Goal: Transaction & Acquisition: Purchase product/service

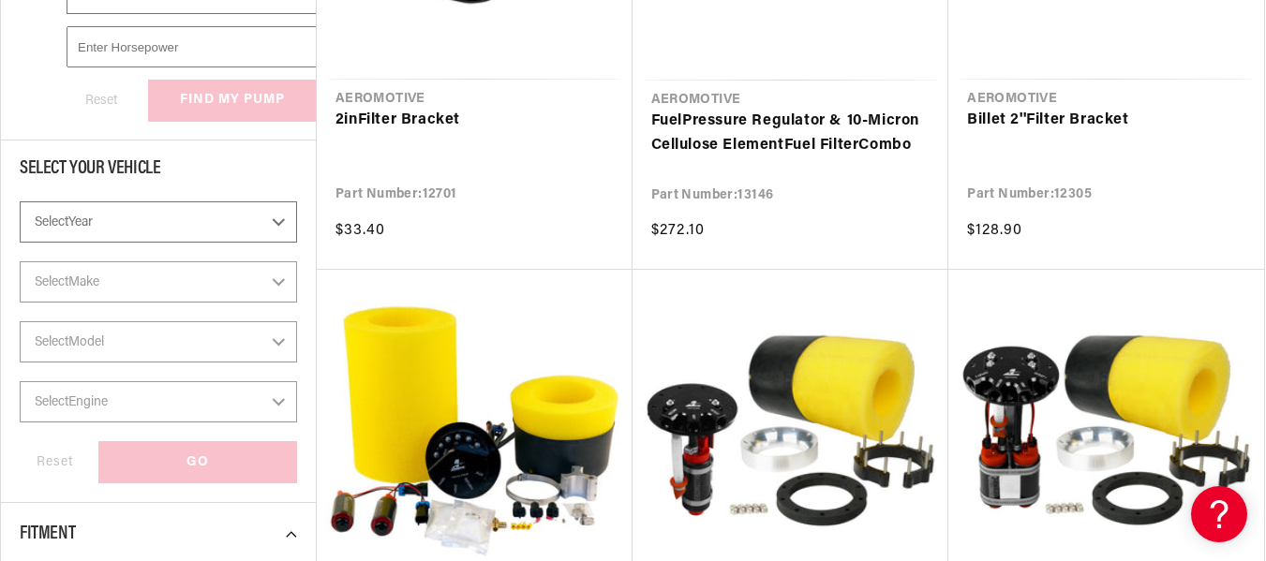
scroll to position [656, 0]
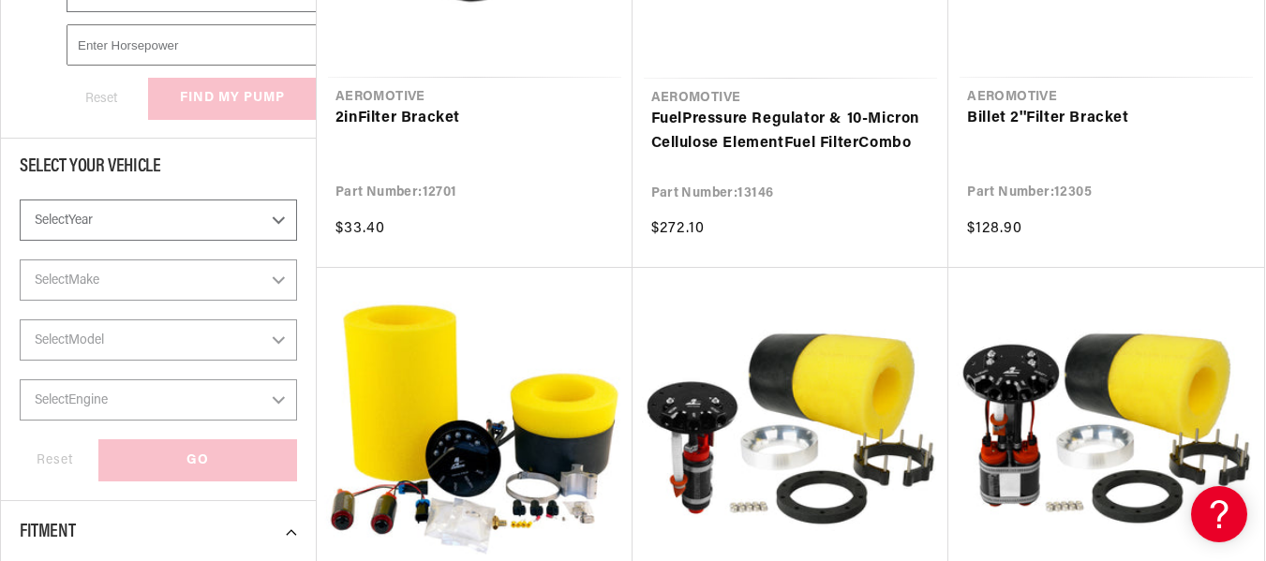
click at [274, 210] on select "Select Year 2023 2022 2021 2020 2019 2018 2017 2016 2015 2014 2013 2012 2011 20…" at bounding box center [158, 220] width 277 height 41
select select "1968"
click at [20, 200] on select "Select Year 2023 2022 2021 2020 2019 2018 2017 2016 2015 2014 2013 2012 2011 20…" at bounding box center [158, 220] width 277 height 41
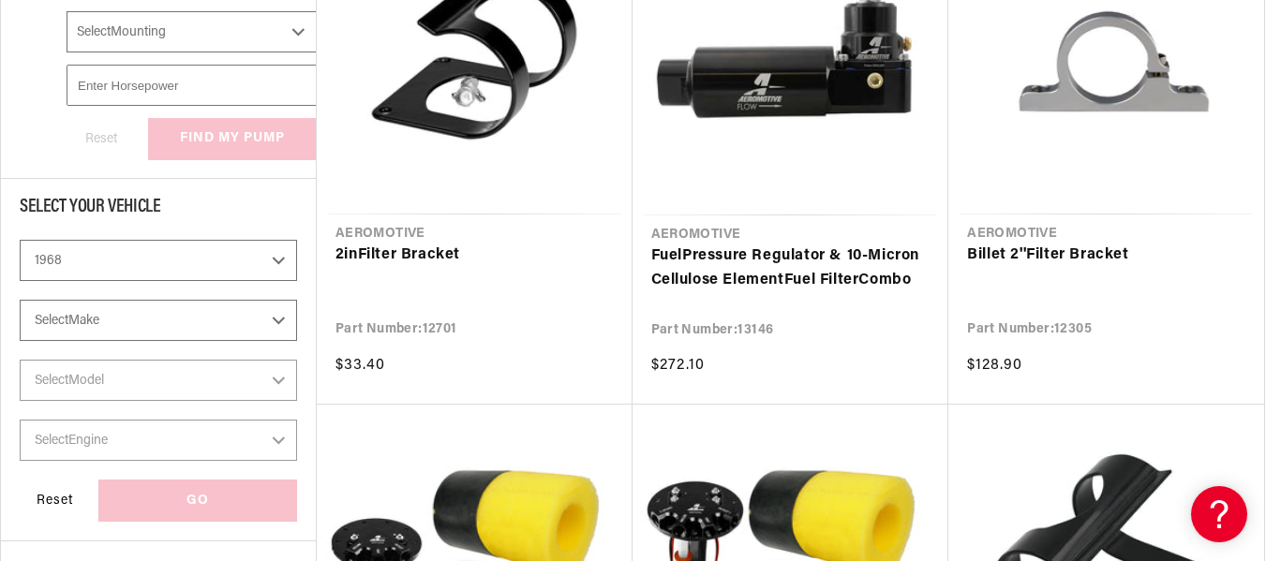
scroll to position [632, 0]
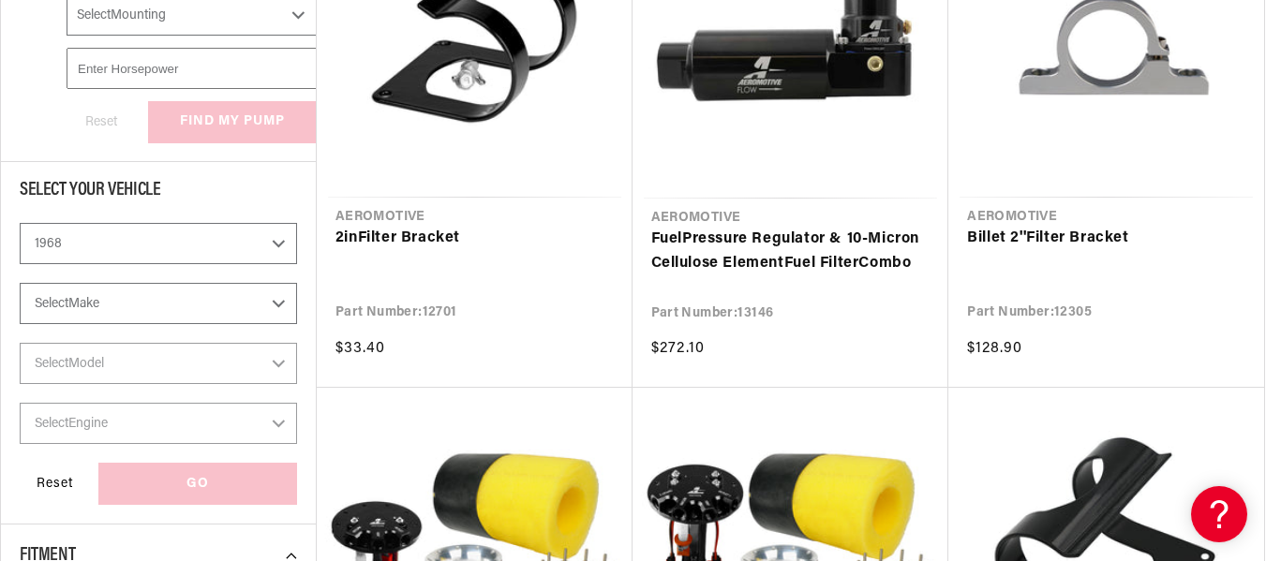
click at [275, 243] on select "2023 2022 2021 2020 2019 2018 2017 2016 2015 2014 2013 2012 2011 2010 2009 2008…" at bounding box center [158, 243] width 277 height 41
click at [20, 223] on select "2023 2022 2021 2020 2019 2018 2017 2016 2015 2014 2013 2012 2011 2010 2009 2008…" at bounding box center [158, 243] width 277 height 41
select select "1969"
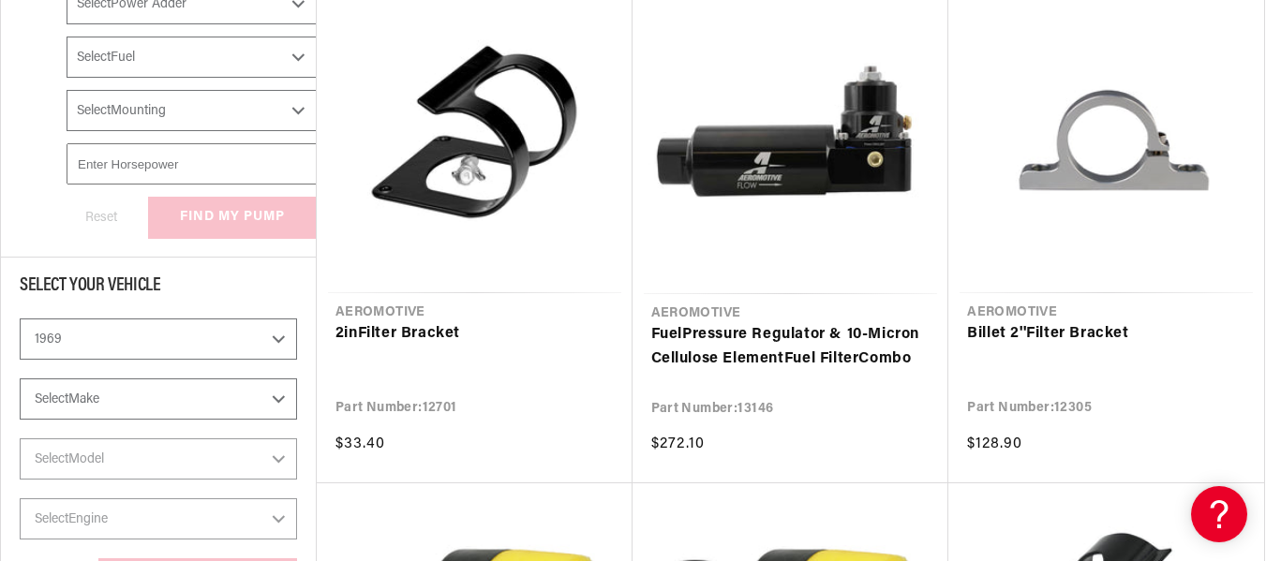
scroll to position [539, 0]
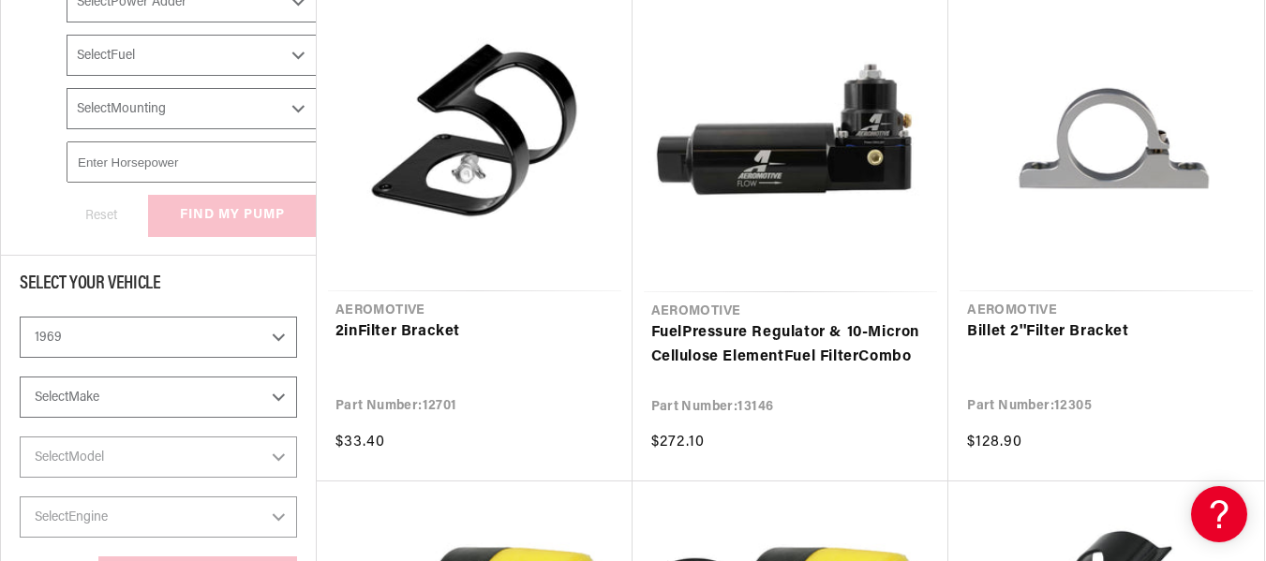
click at [155, 395] on select "Select Make Buick Chevrolet Dodge Ford GMC Oldsmobile Pontiac" at bounding box center [158, 397] width 277 height 41
select select "Chevrolet"
click at [20, 377] on select "Select Make Buick Chevrolet Dodge Ford GMC Oldsmobile Pontiac" at bounding box center [158, 397] width 277 height 41
select select "Chevrolet"
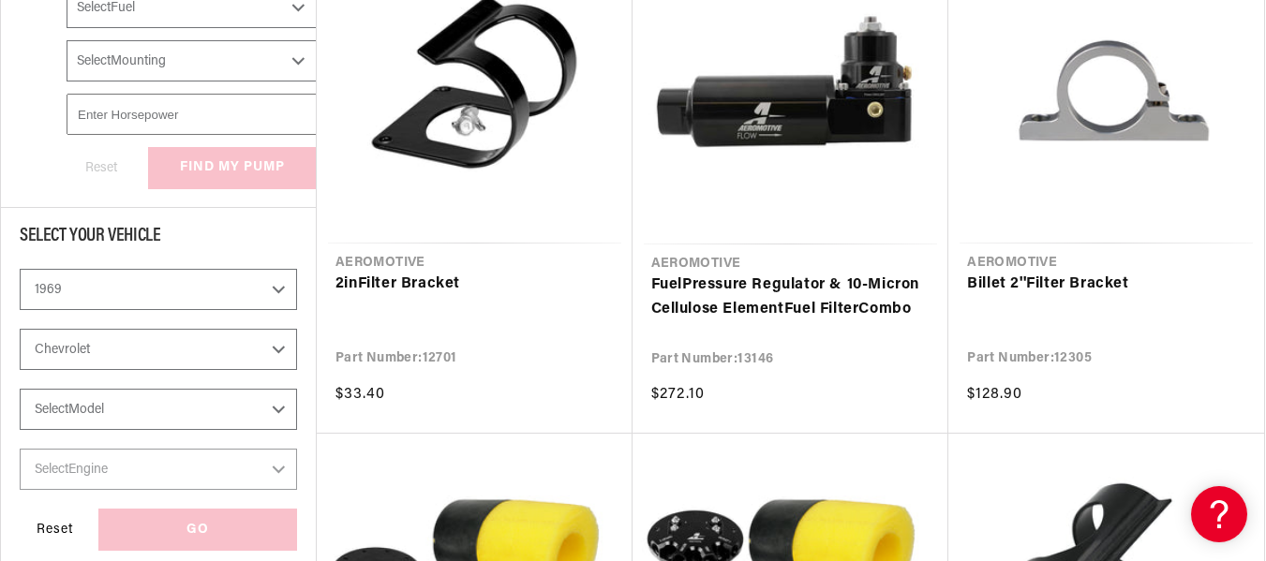
scroll to position [632, 0]
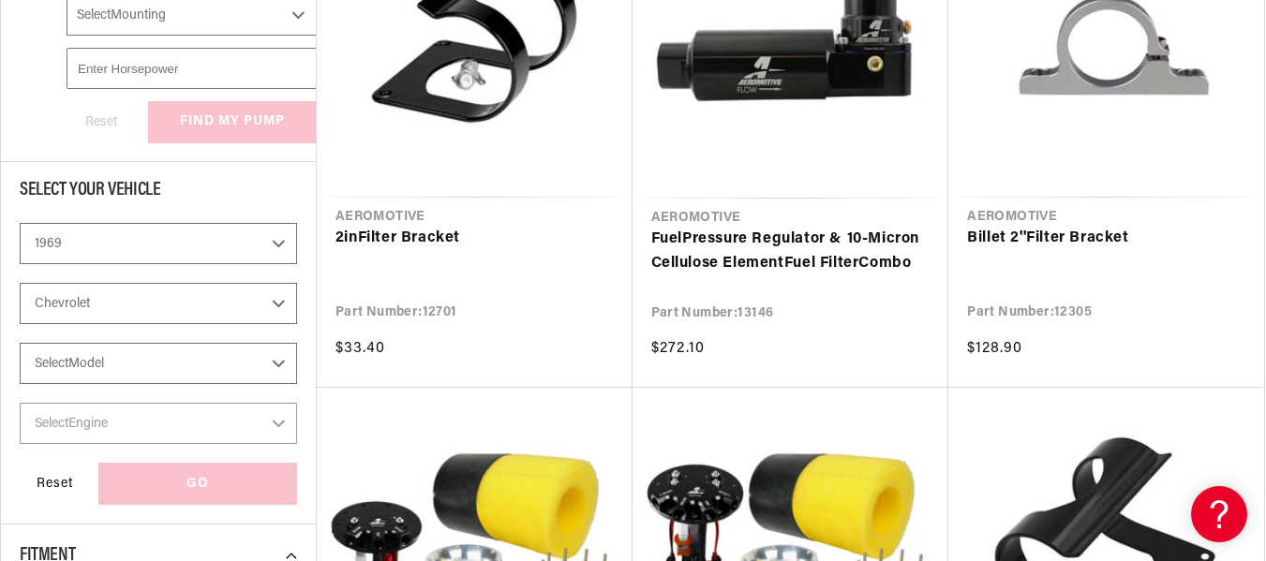
click at [142, 349] on select "Select Model C10 Pickup C20 Pickup Camaro Chevelle Corvette K10 Pickup K20 Pick…" at bounding box center [158, 363] width 277 height 41
select select "Chevelle"
click at [20, 343] on select "Select Model C10 Pickup C20 Pickup Camaro Chevelle Corvette K10 Pickup K20 Pick…" at bounding box center [158, 363] width 277 height 41
select select "Chevelle"
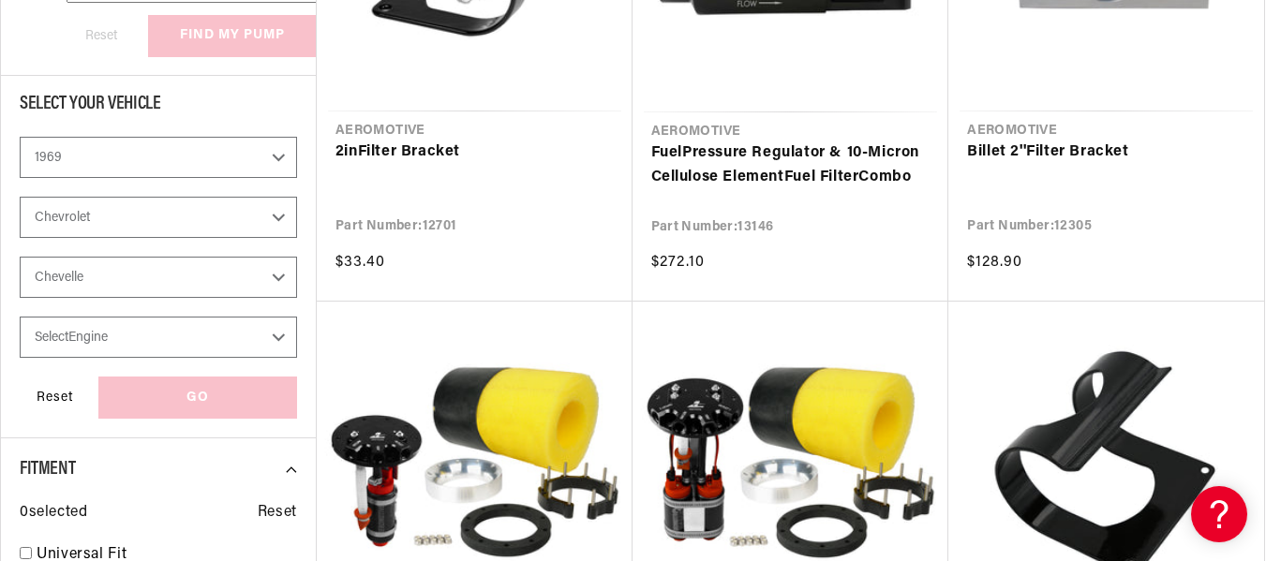
scroll to position [726, 0]
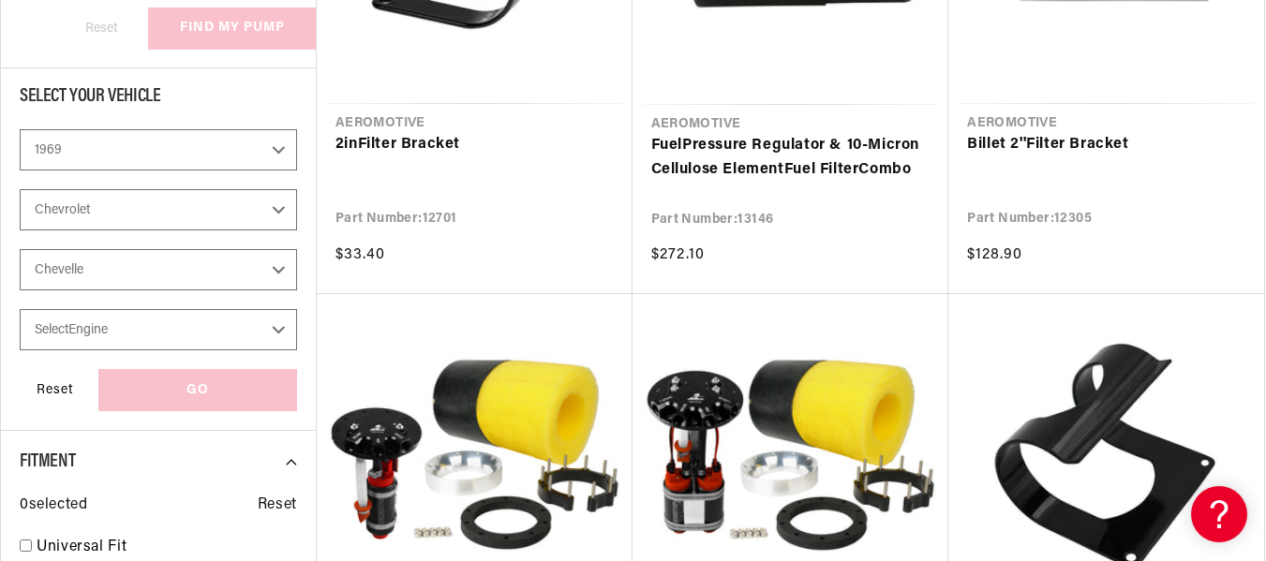
click at [160, 320] on select "Select Engine 3.8L 4.1L 5.0L 5.7L 6.5L" at bounding box center [158, 329] width 277 height 41
select select "6.5L"
click at [20, 309] on select "Select Engine 3.8L 4.1L 5.0L 5.7L 6.5L" at bounding box center [158, 329] width 277 height 41
select select "6.5L"
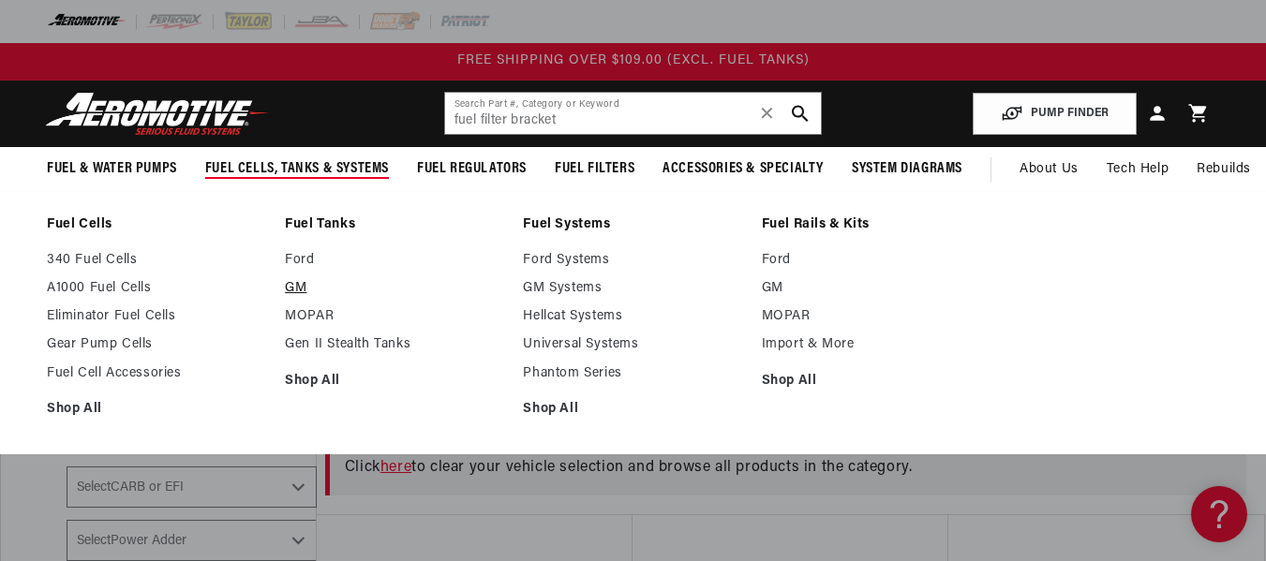
click at [299, 287] on link "GM" at bounding box center [394, 288] width 219 height 17
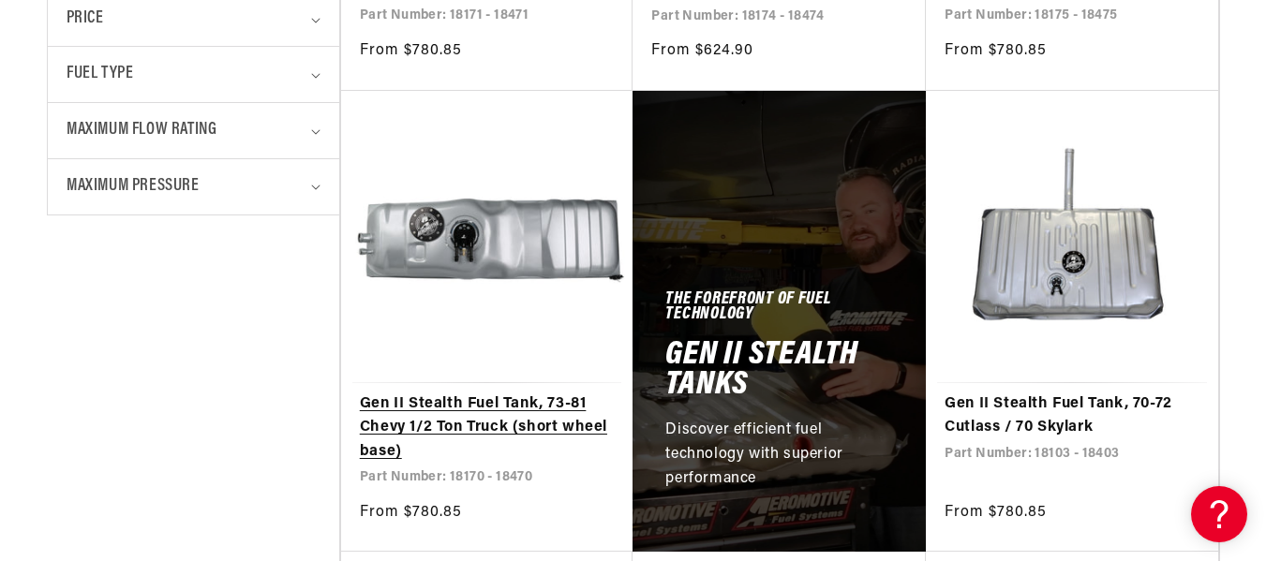
scroll to position [937, 0]
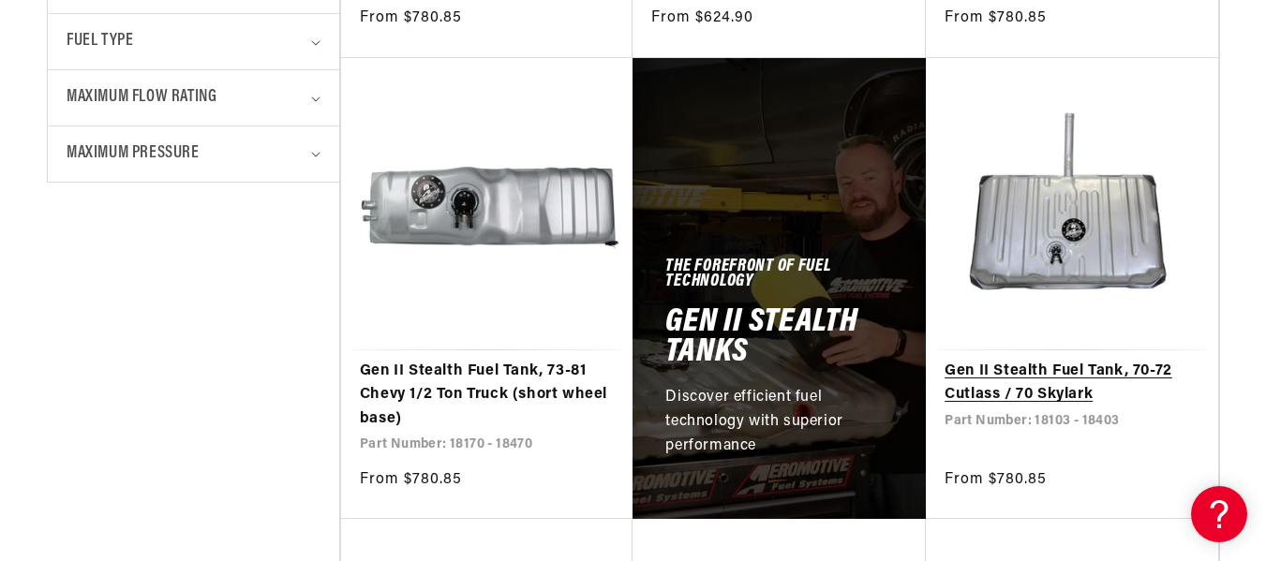
click at [1090, 360] on link "Gen II Stealth Fuel Tank, 70-72 Cutlass / 70 Skylark" at bounding box center [1071, 384] width 255 height 48
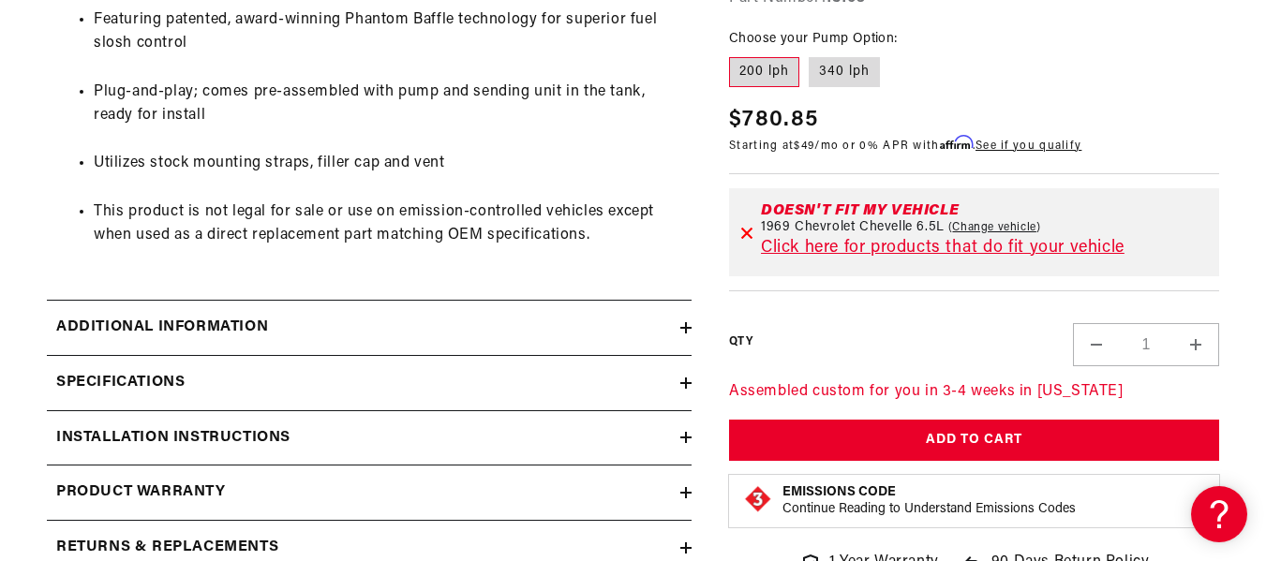
scroll to position [1405, 0]
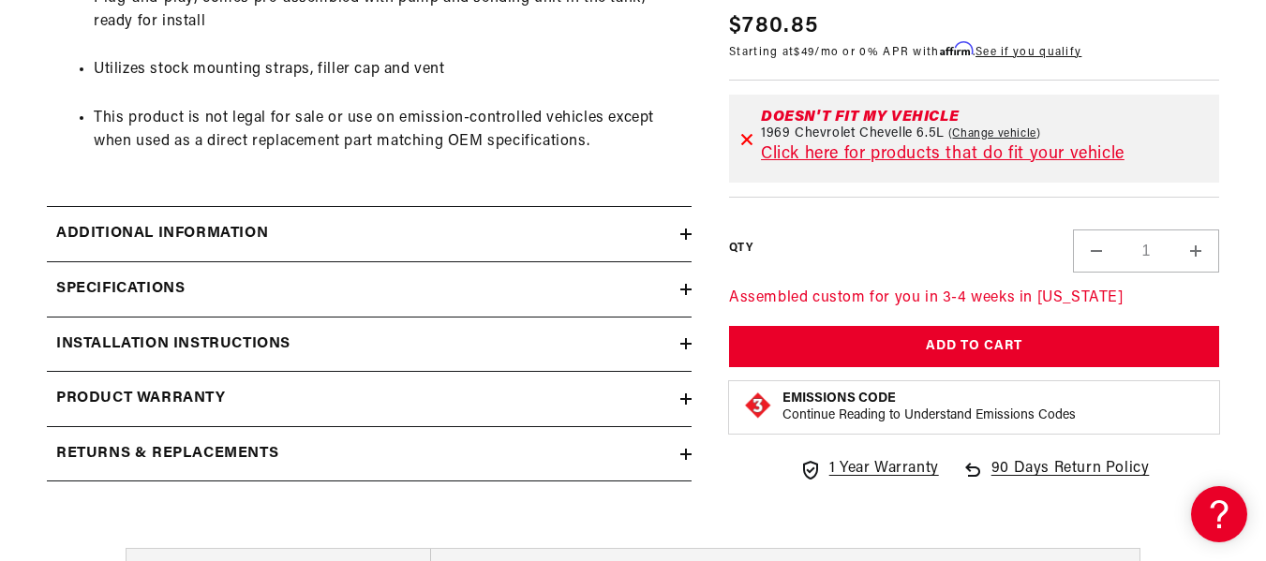
click at [683, 234] on icon at bounding box center [685, 234] width 11 height 0
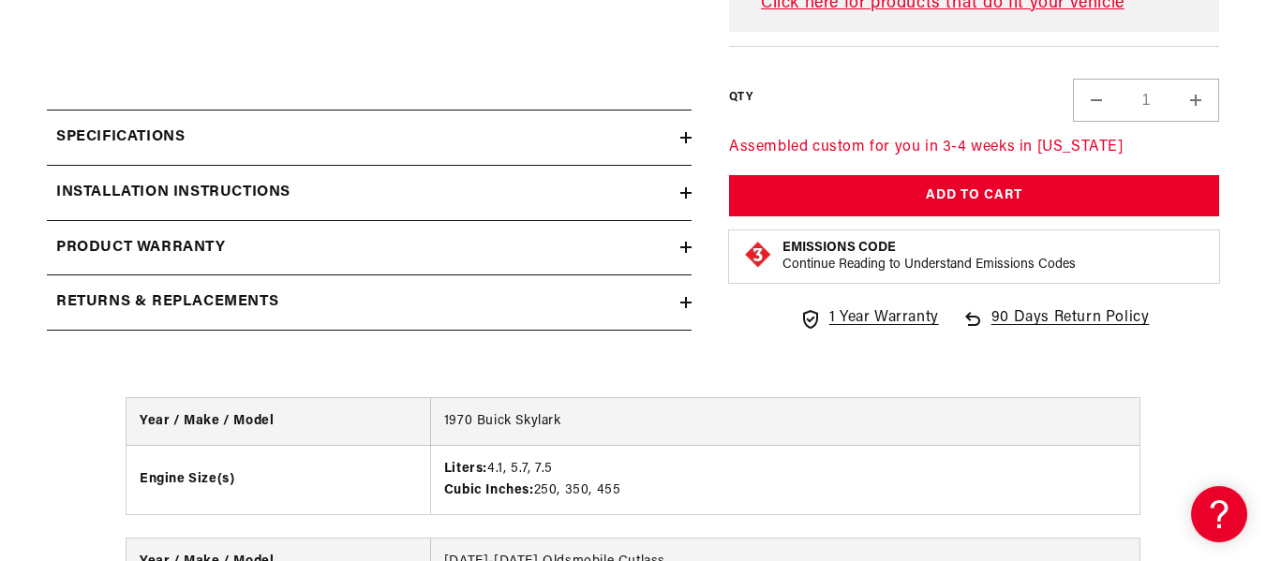
scroll to position [3279, 0]
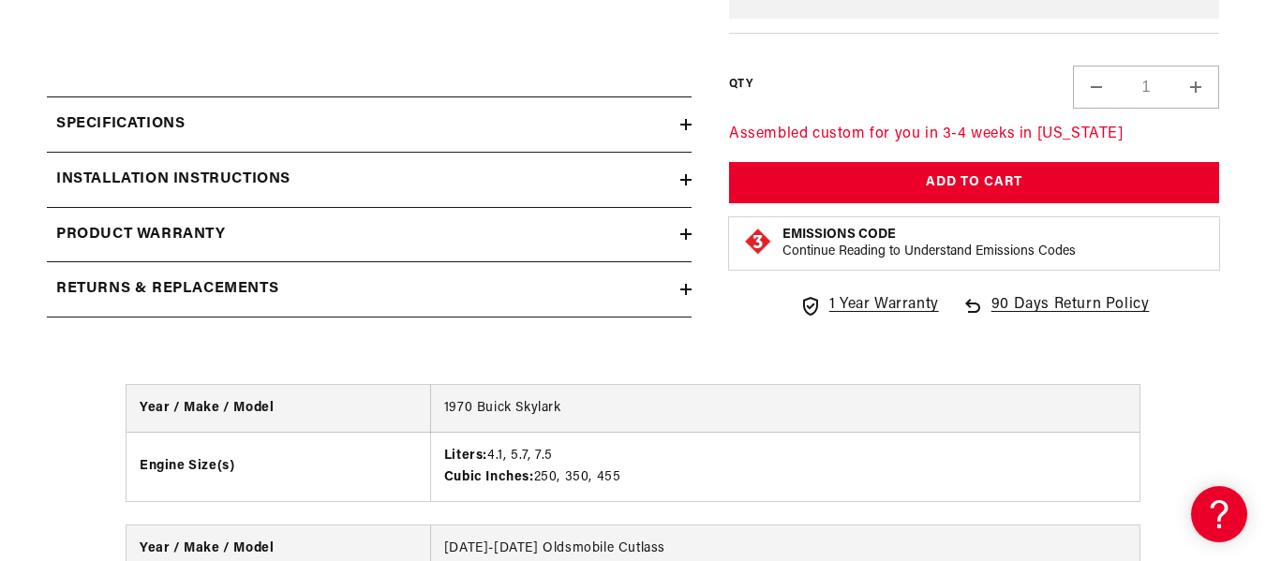
click at [604, 179] on div "Installation Instructions" at bounding box center [363, 180] width 633 height 24
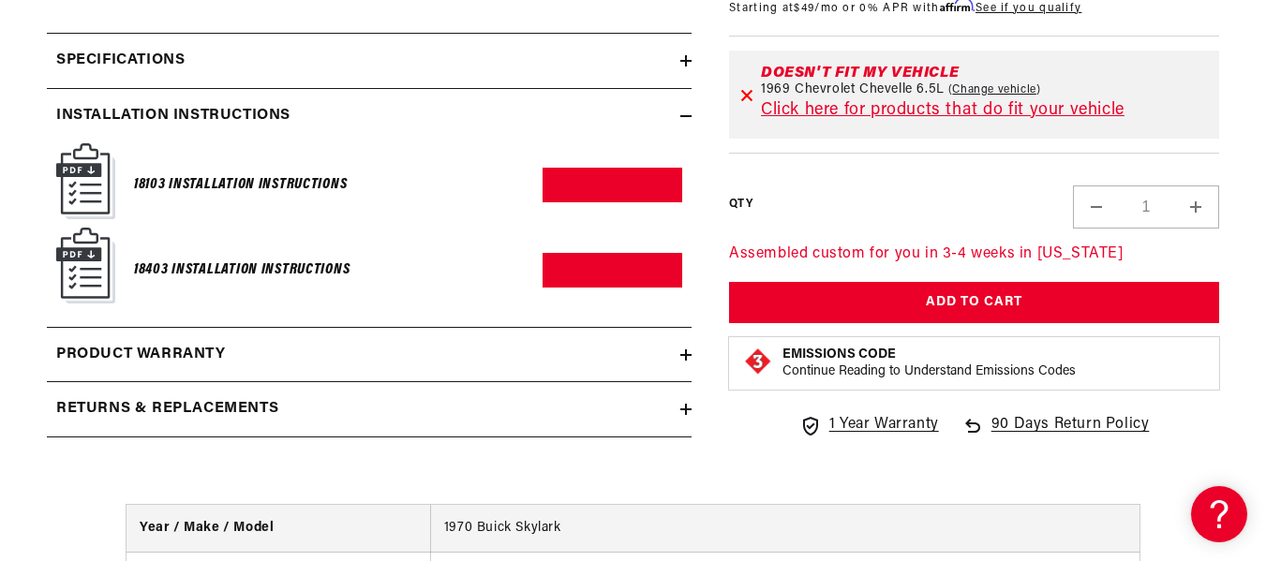
scroll to position [3373, 0]
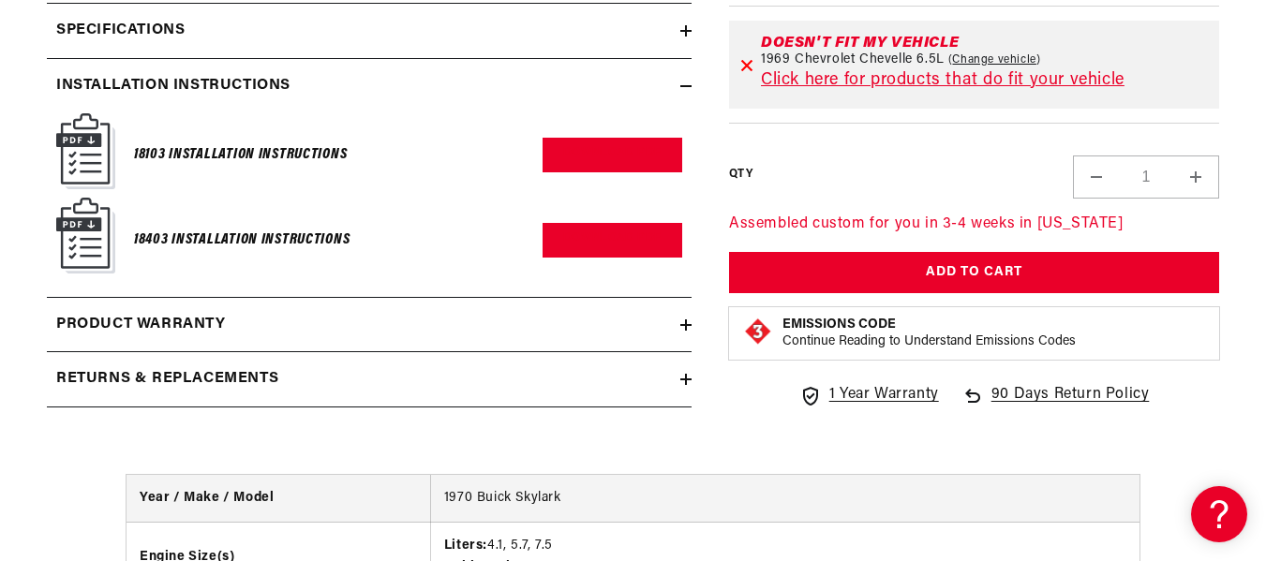
click at [226, 242] on h6 "18403 Installation Instructions" at bounding box center [242, 240] width 216 height 25
click at [619, 248] on link "Download PDF" at bounding box center [613, 240] width 140 height 35
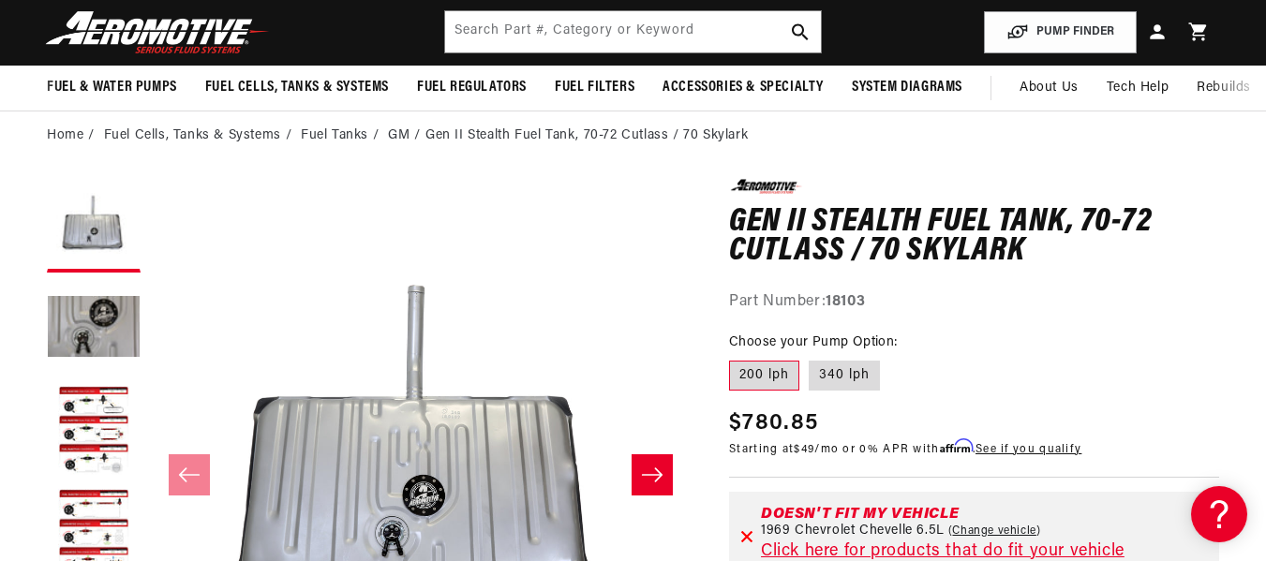
scroll to position [187, 0]
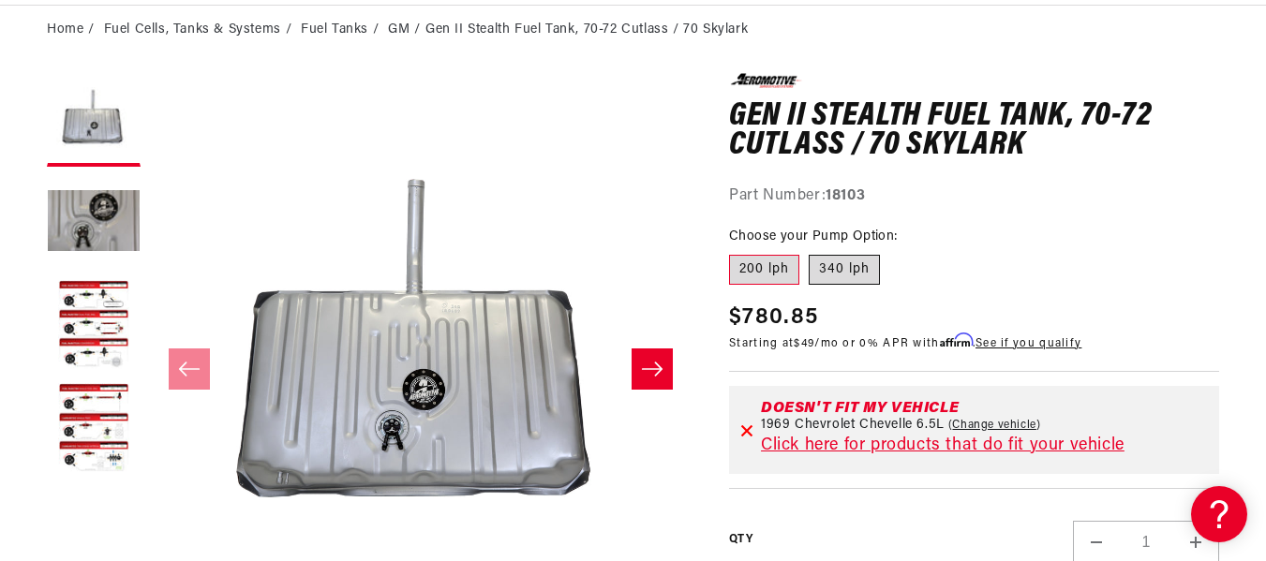
click at [843, 274] on label "340 lph" at bounding box center [844, 270] width 71 height 30
click at [810, 252] on input "340 lph" at bounding box center [809, 251] width 1 height 1
radio input "true"
click at [784, 270] on label "200 lph" at bounding box center [764, 270] width 70 height 30
click at [735, 252] on input "200 lph" at bounding box center [734, 251] width 1 height 1
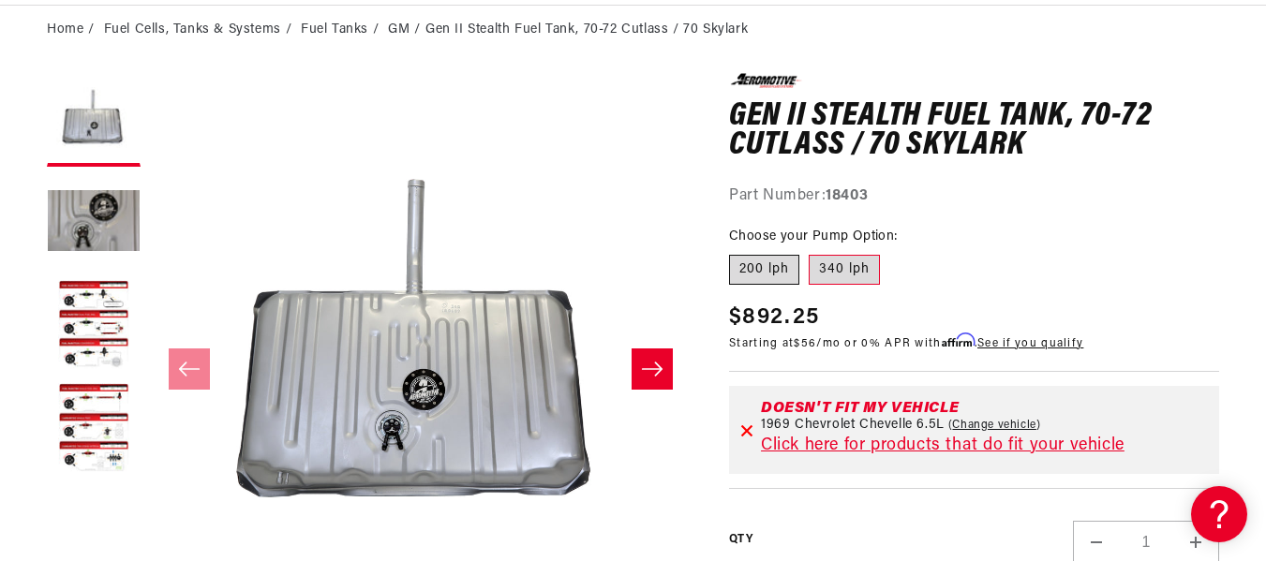
radio input "true"
click at [843, 271] on label "340 lph" at bounding box center [844, 270] width 71 height 30
click at [810, 252] on input "340 lph" at bounding box center [809, 251] width 1 height 1
radio input "true"
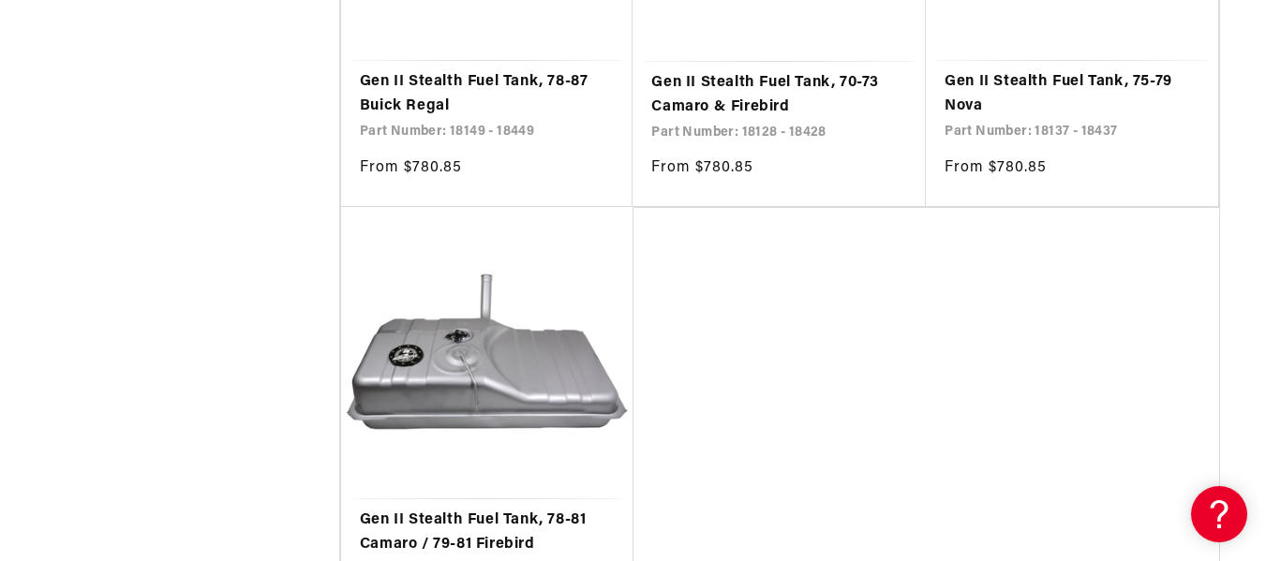
scroll to position [4029, 0]
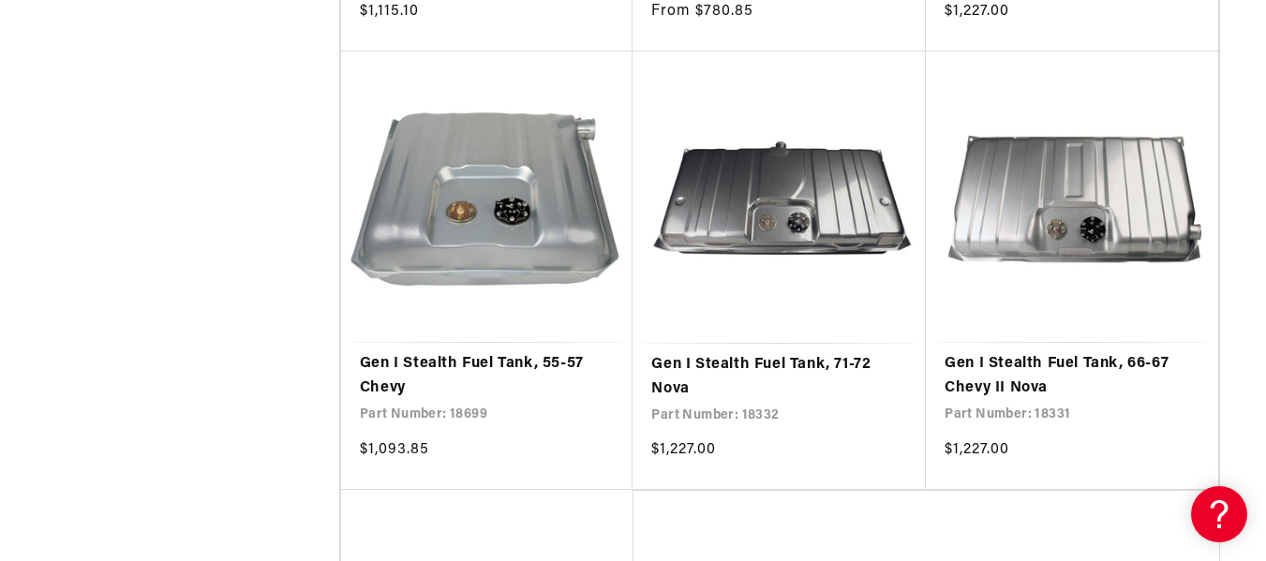
scroll to position [7215, 0]
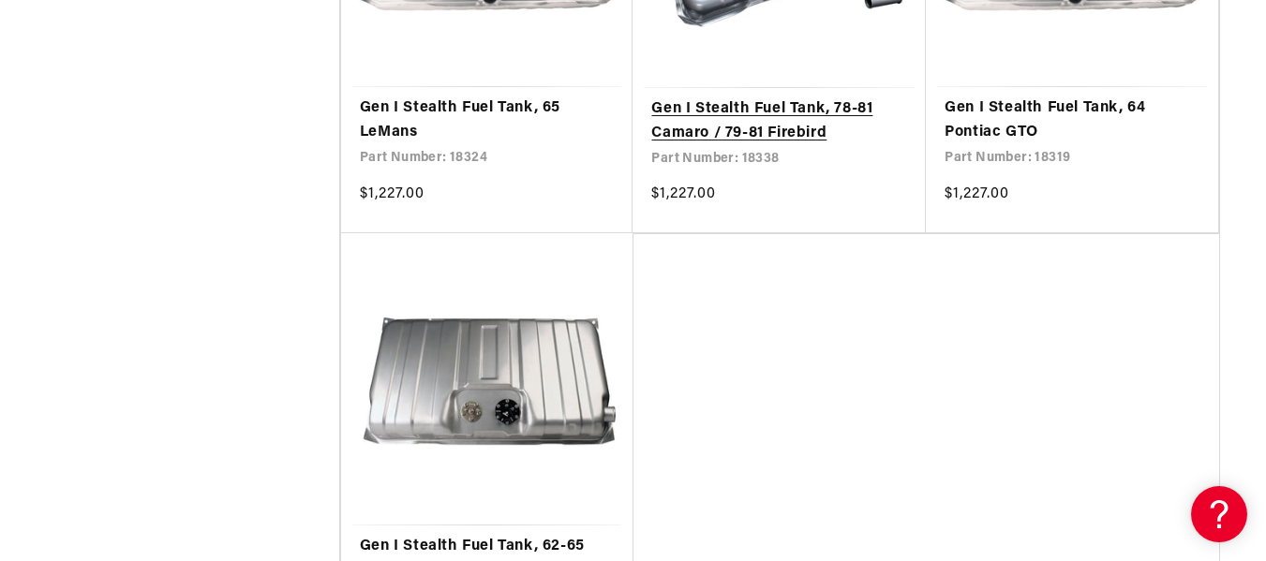
scroll to position [11056, 0]
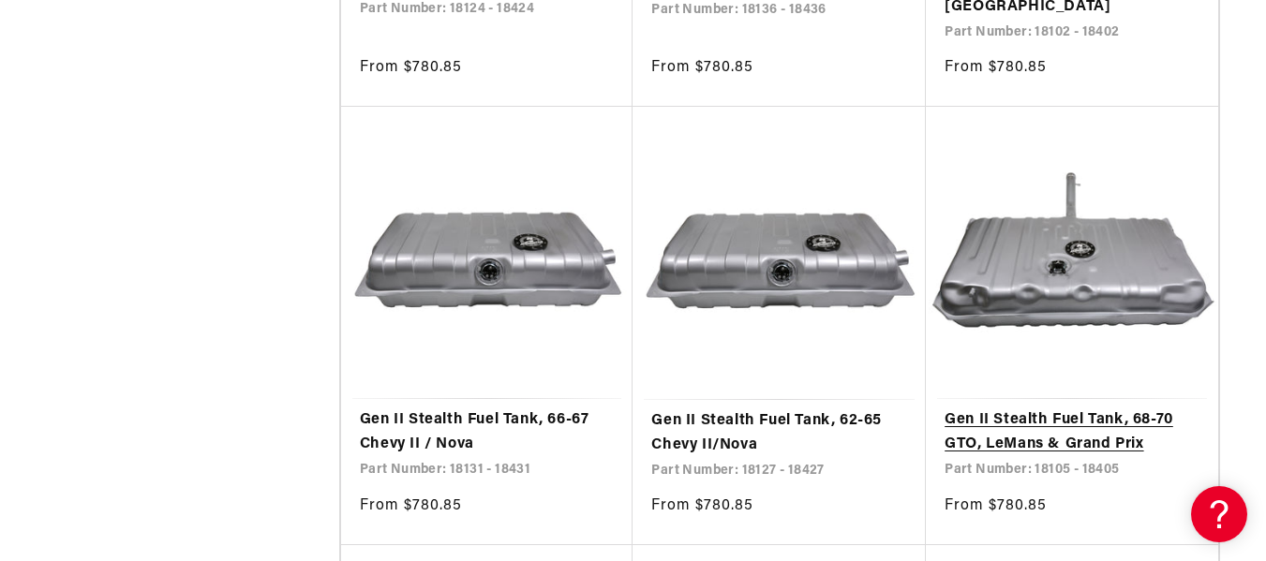
scroll to position [5341, 0]
click at [1006, 421] on link "Gen II Stealth Fuel Tank, 68-70 GTO, LeMans & Grand Prix" at bounding box center [1071, 432] width 255 height 48
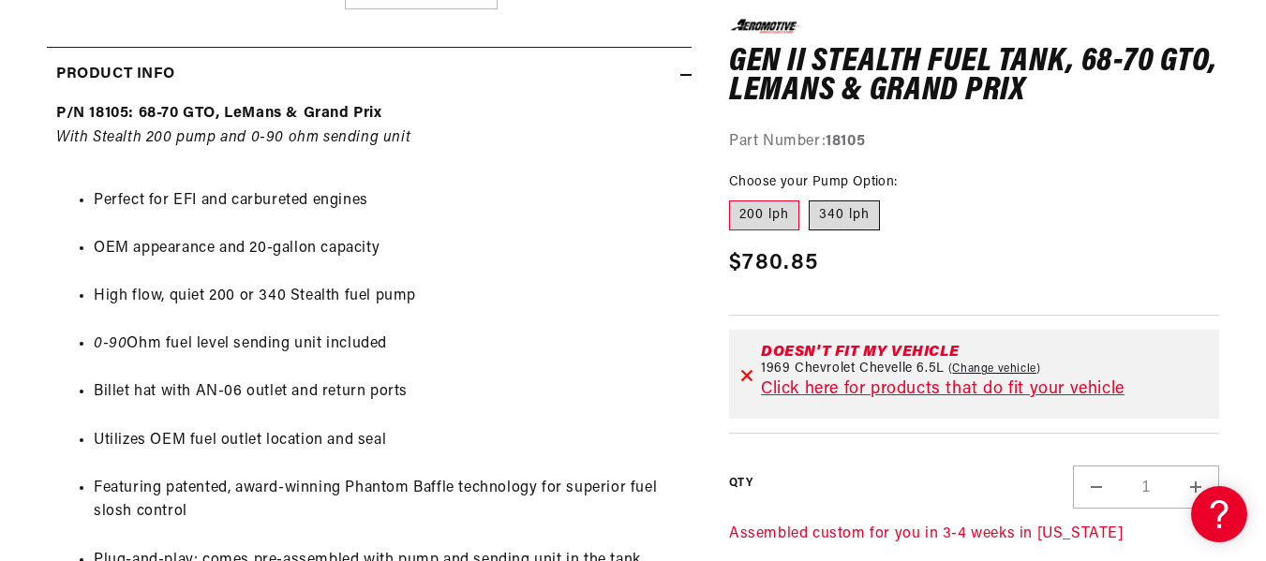
click at [852, 212] on label "340 lph" at bounding box center [844, 216] width 71 height 30
click at [810, 198] on input "340 lph" at bounding box center [809, 197] width 1 height 1
radio input "true"
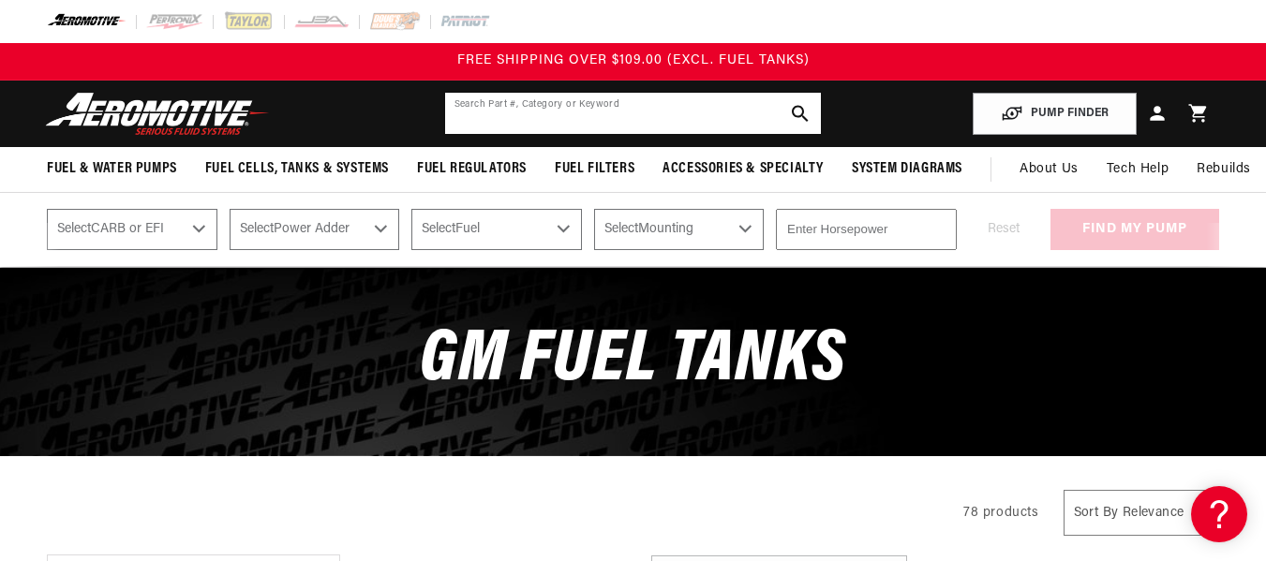
click at [553, 109] on input "text" at bounding box center [633, 113] width 377 height 41
click at [523, 106] on input "18" at bounding box center [633, 113] width 377 height 41
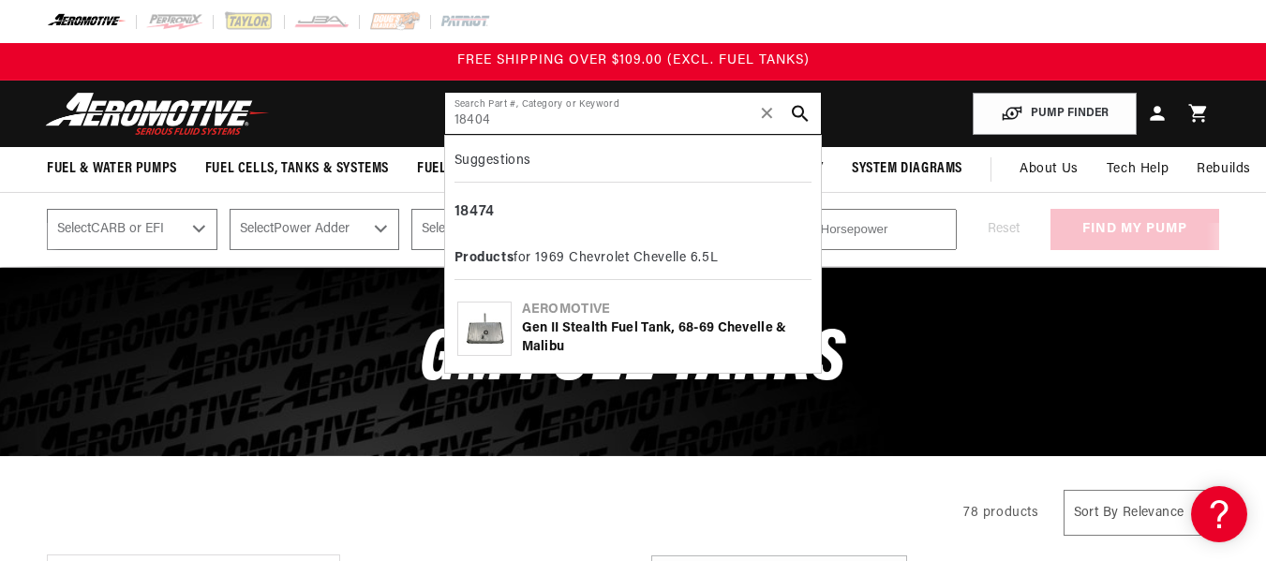
type input "18404"
click at [562, 327] on div "Gen II Stealth Fuel Tank, 68-69 Chevelle & Malibu" at bounding box center [666, 338] width 288 height 37
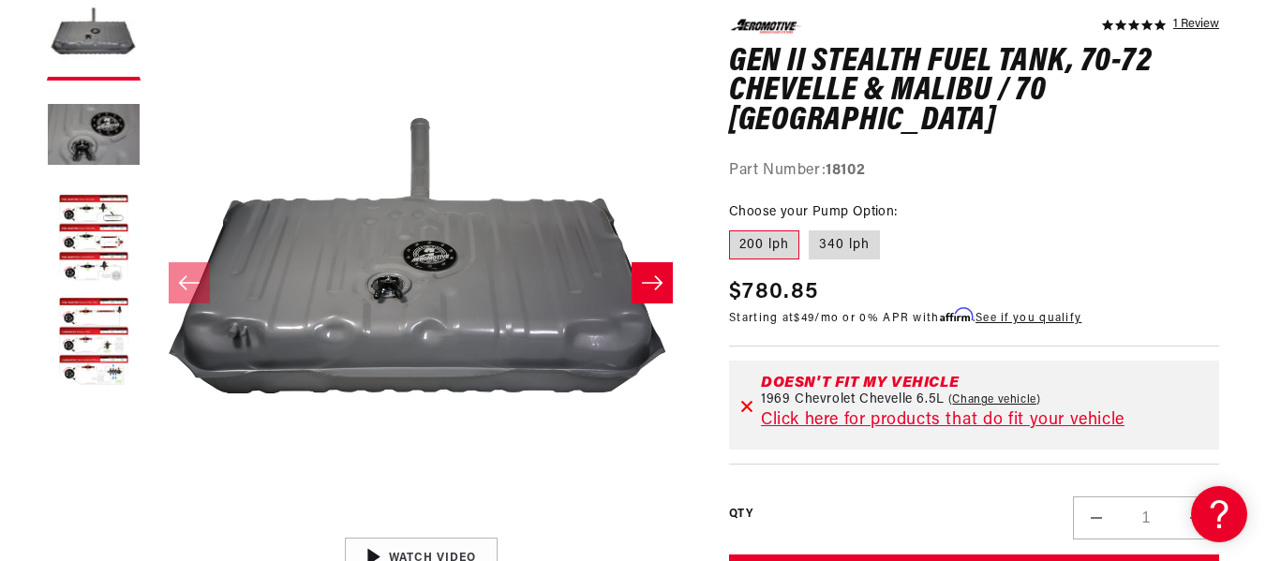
scroll to position [281, 0]
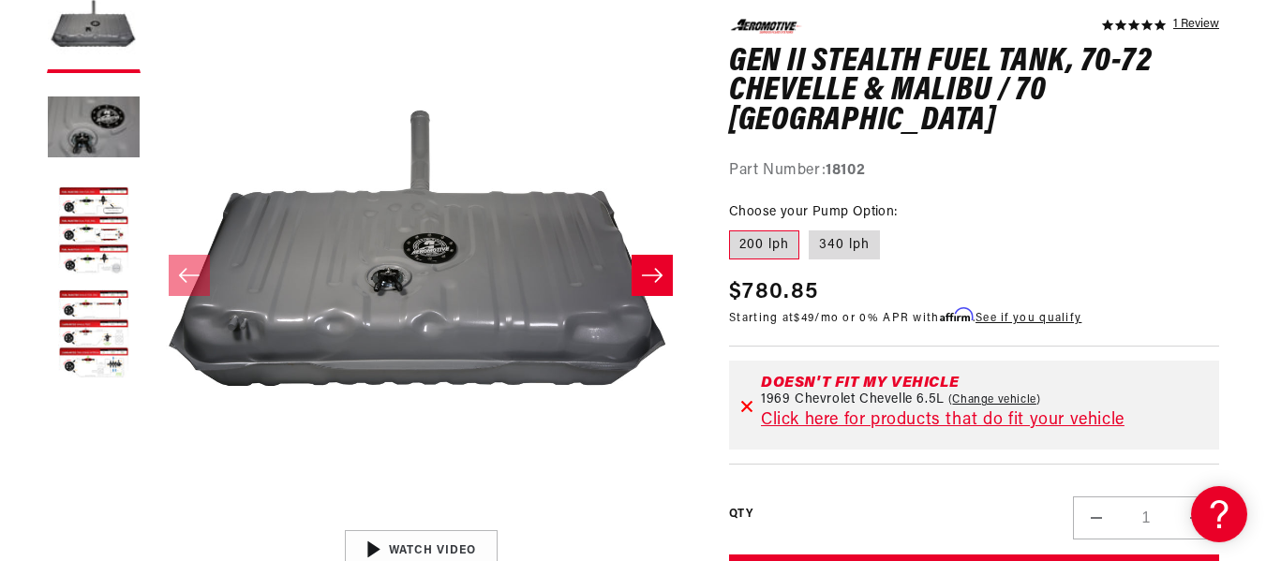
click at [993, 400] on link "Change vehicle" at bounding box center [994, 400] width 93 height 15
select select "1969"
select select "Chevrolet"
select select "Chevelle"
select select "6.5L"
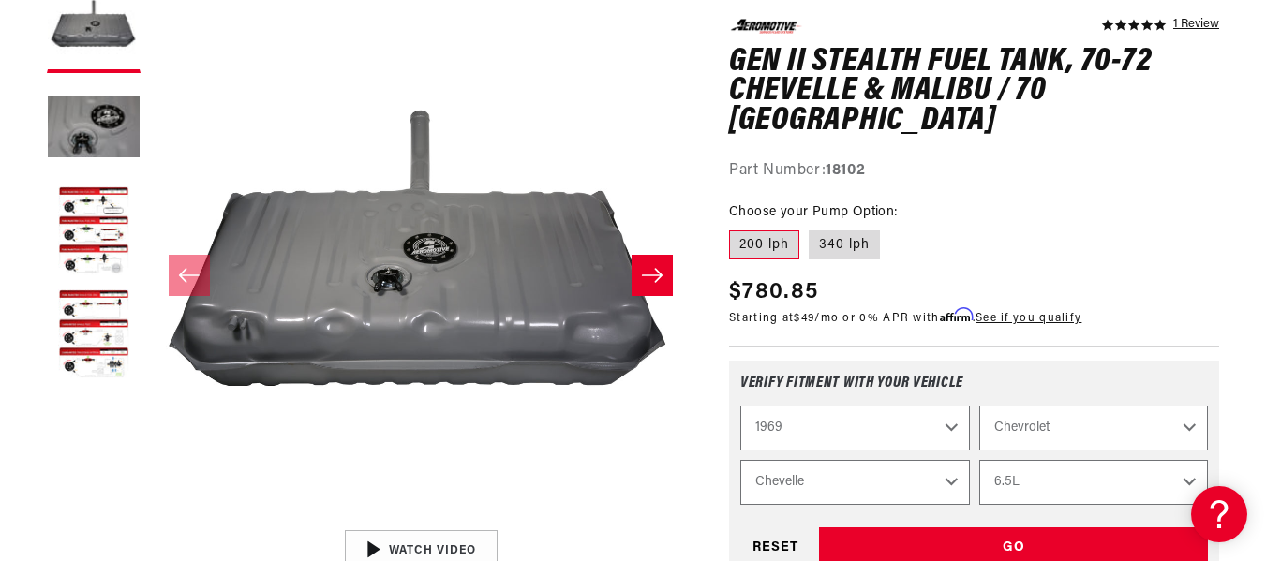
drag, startPoint x: 950, startPoint y: 426, endPoint x: 937, endPoint y: 435, distance: 15.6
click at [950, 426] on select "2023 2022 2021 2020 2019 2018 2017 2016 2015 2014 2013 2012 2011 2010 2009 2008…" at bounding box center [854, 428] width 229 height 45
click at [740, 406] on select "2023 2022 2021 2020 2019 2018 2017 2016 2015 2014 2013 2012 2011 2010 2009 2008…" at bounding box center [854, 428] width 229 height 45
select select "1969"
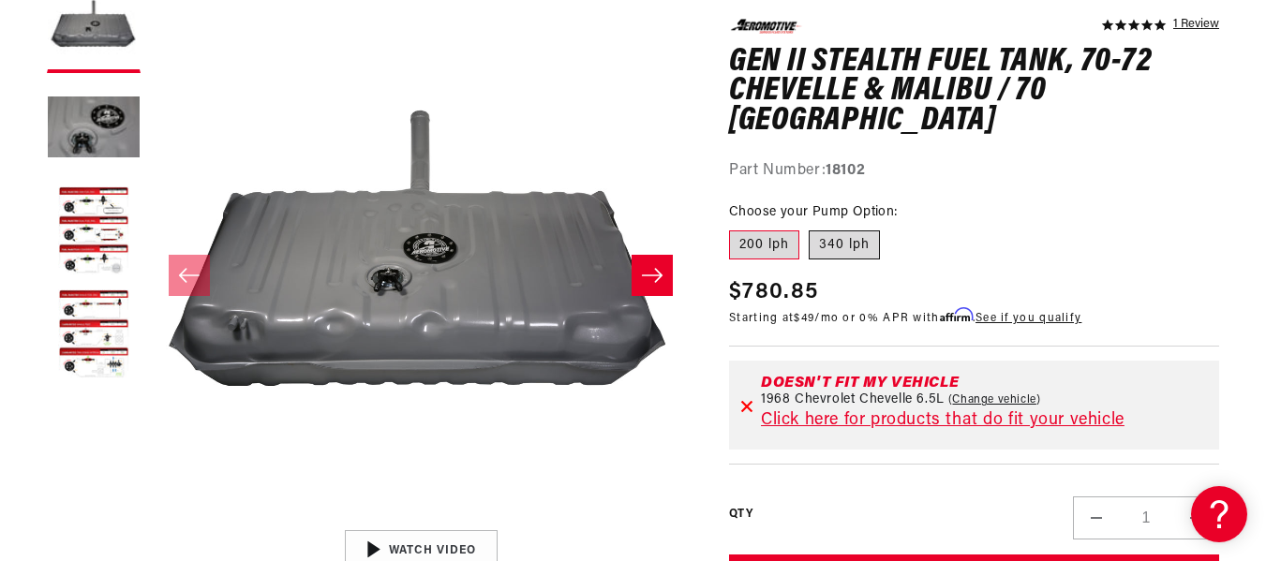
click at [866, 239] on label "340 lph" at bounding box center [844, 245] width 71 height 30
click at [810, 227] on input "340 lph" at bounding box center [809, 226] width 1 height 1
radio input "true"
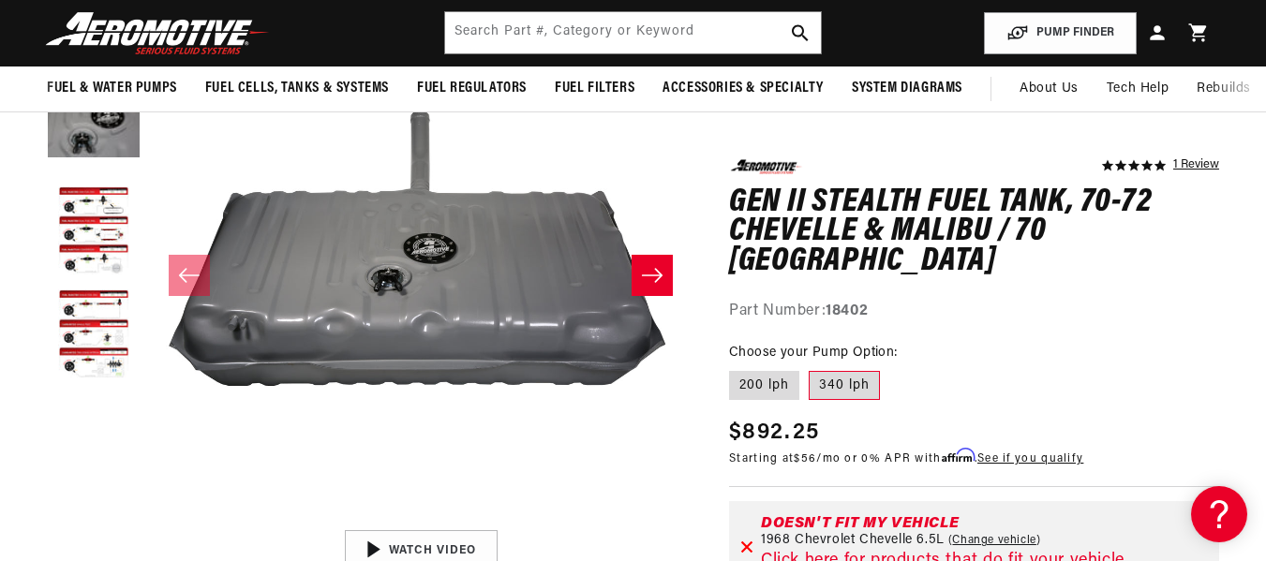
scroll to position [187, 0]
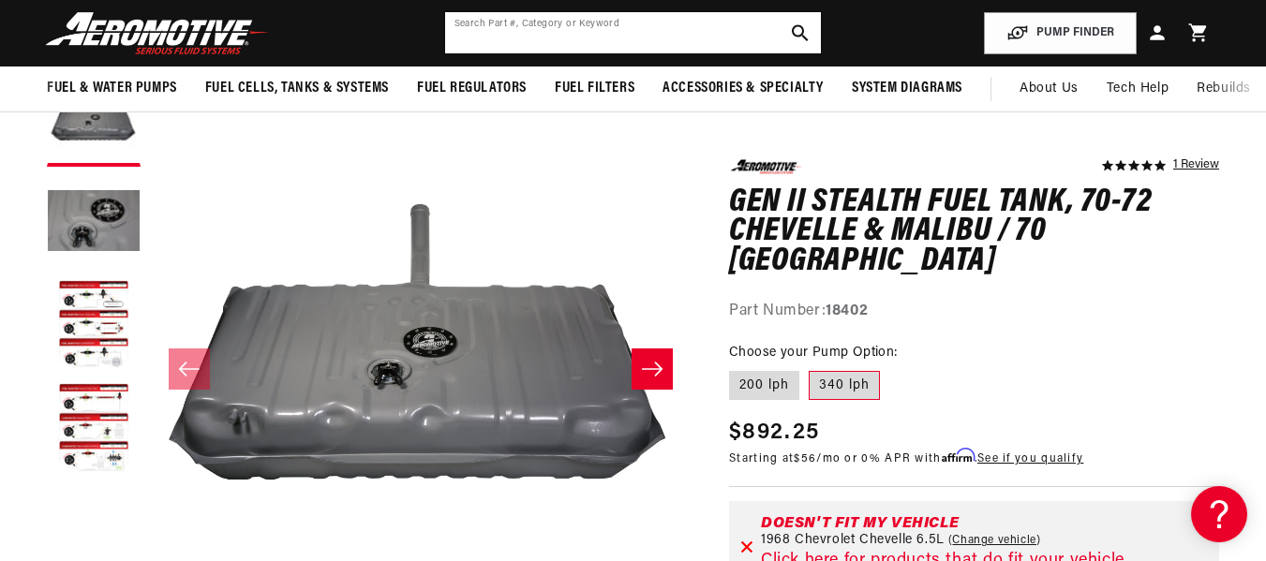
click at [623, 28] on input "text" at bounding box center [633, 32] width 377 height 41
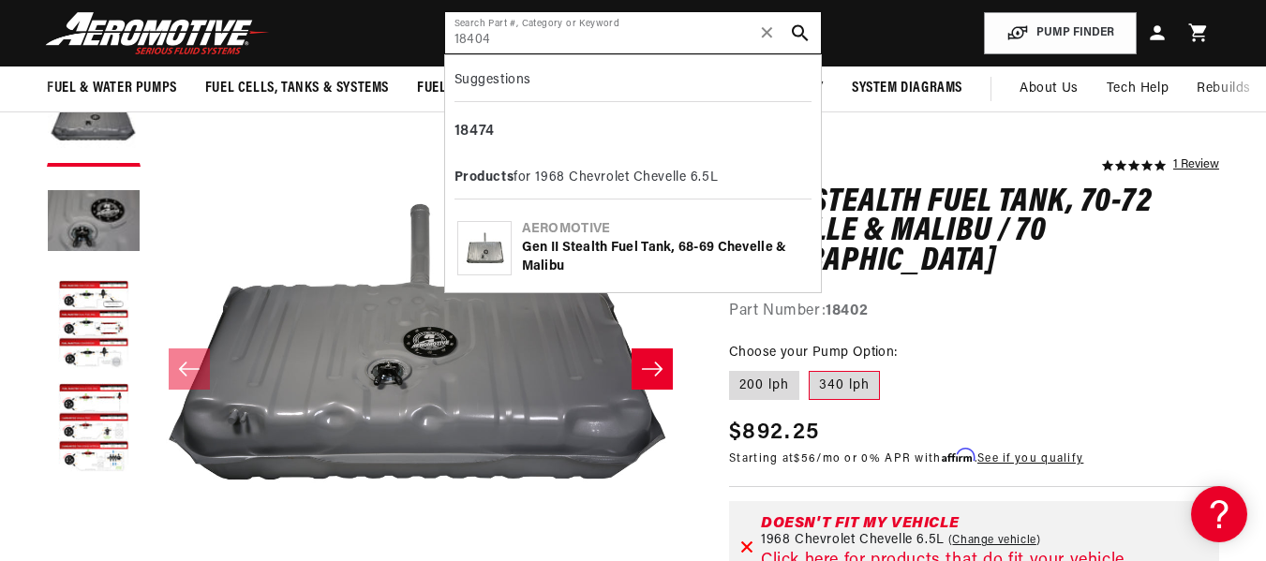
type input "18404"
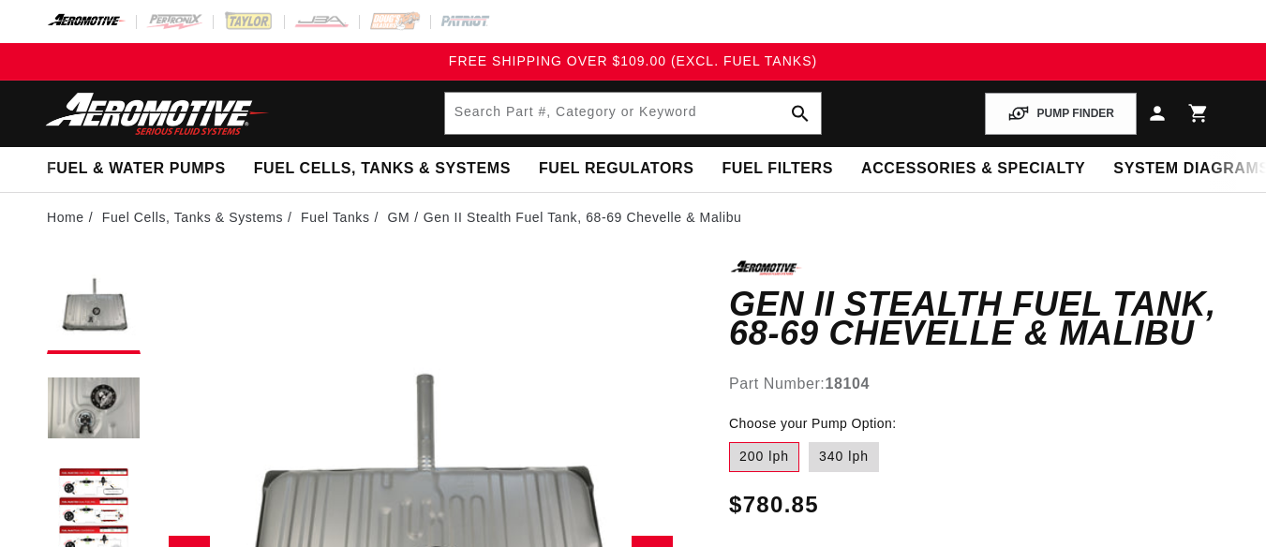
click at [822, 460] on label "340 lph" at bounding box center [844, 457] width 70 height 30
click at [810, 439] on input "340 lph" at bounding box center [809, 439] width 1 height 1
radio input "true"
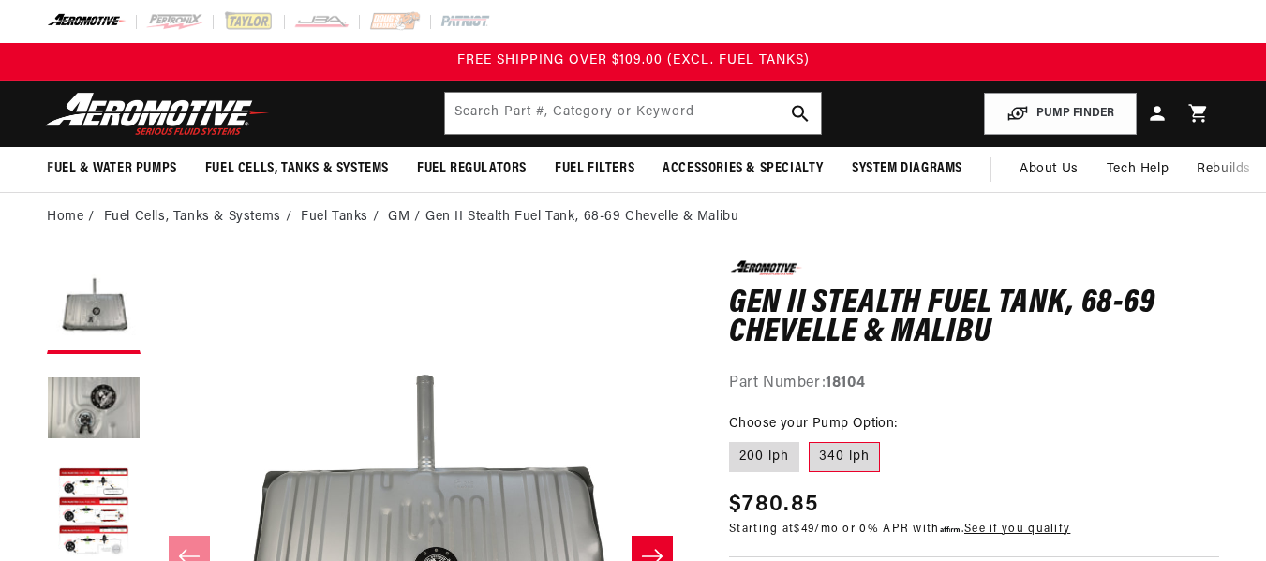
click at [763, 455] on label "200 lph" at bounding box center [764, 457] width 70 height 30
click at [735, 439] on input "200 lph" at bounding box center [734, 439] width 1 height 1
radio input "true"
click at [844, 468] on label "340 lph" at bounding box center [844, 457] width 71 height 30
click at [810, 439] on input "340 lph" at bounding box center [809, 439] width 1 height 1
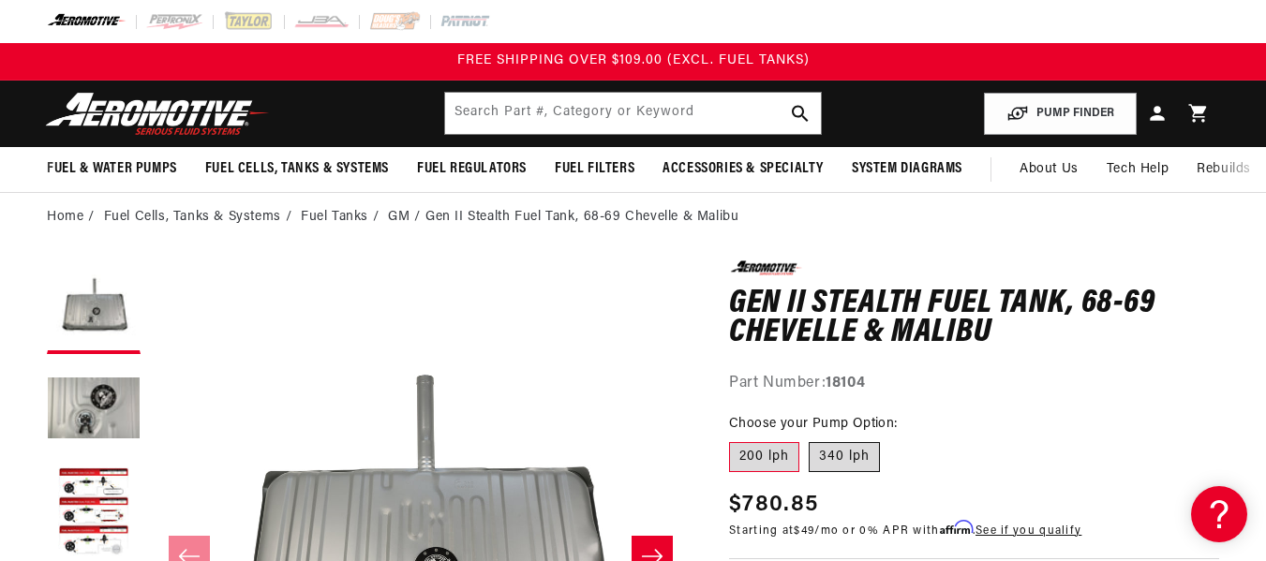
radio input "true"
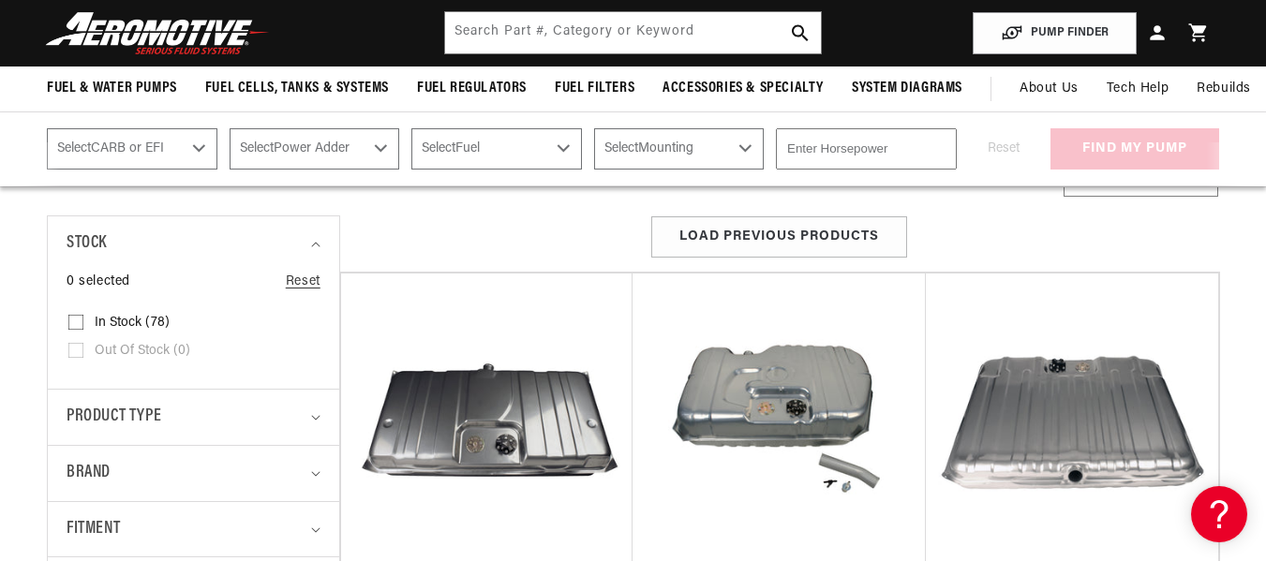
scroll to position [138, 0]
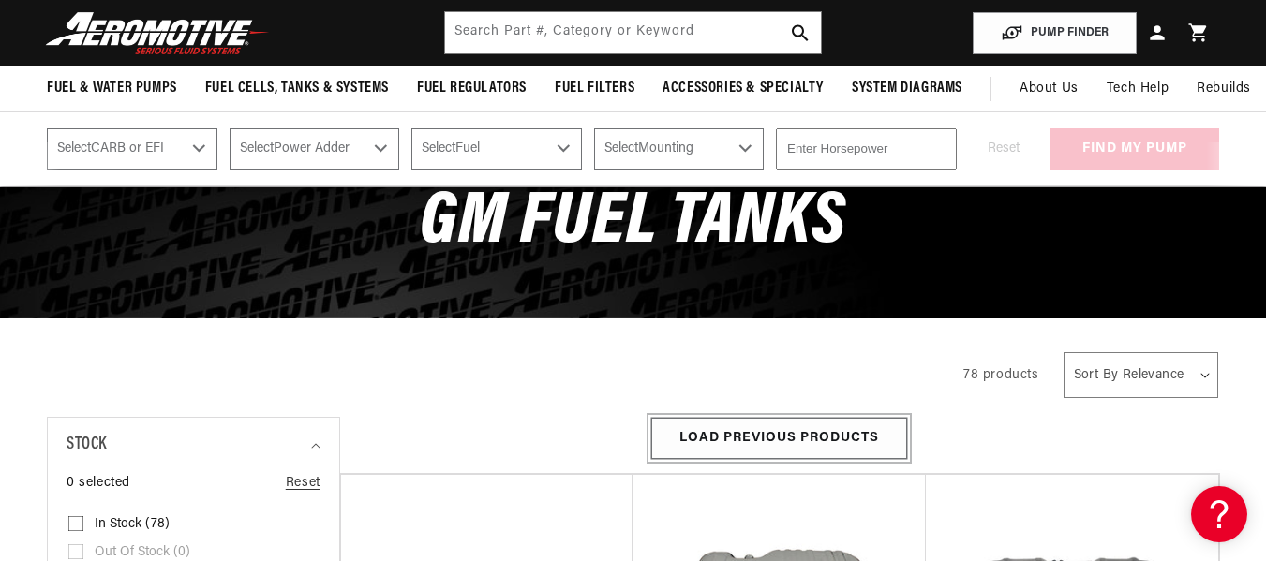
click at [794, 419] on button "Load Previous Products" at bounding box center [779, 439] width 256 height 42
click at [801, 443] on button "Load Previous Products" at bounding box center [779, 439] width 256 height 42
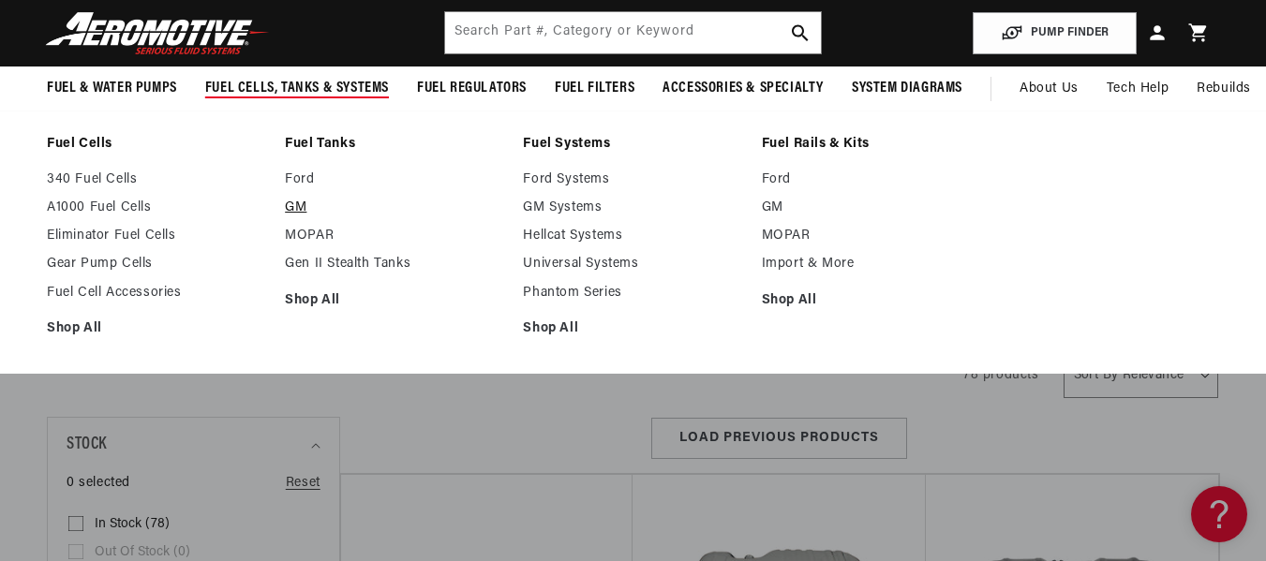
click at [289, 206] on link "GM" at bounding box center [394, 208] width 219 height 17
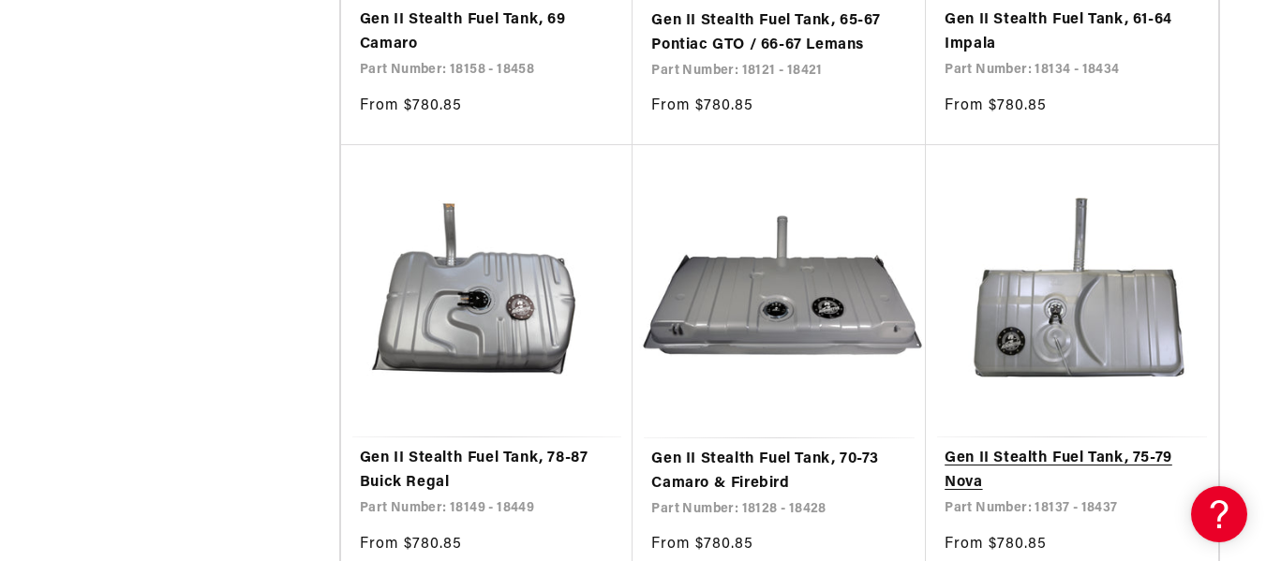
scroll to position [3560, 0]
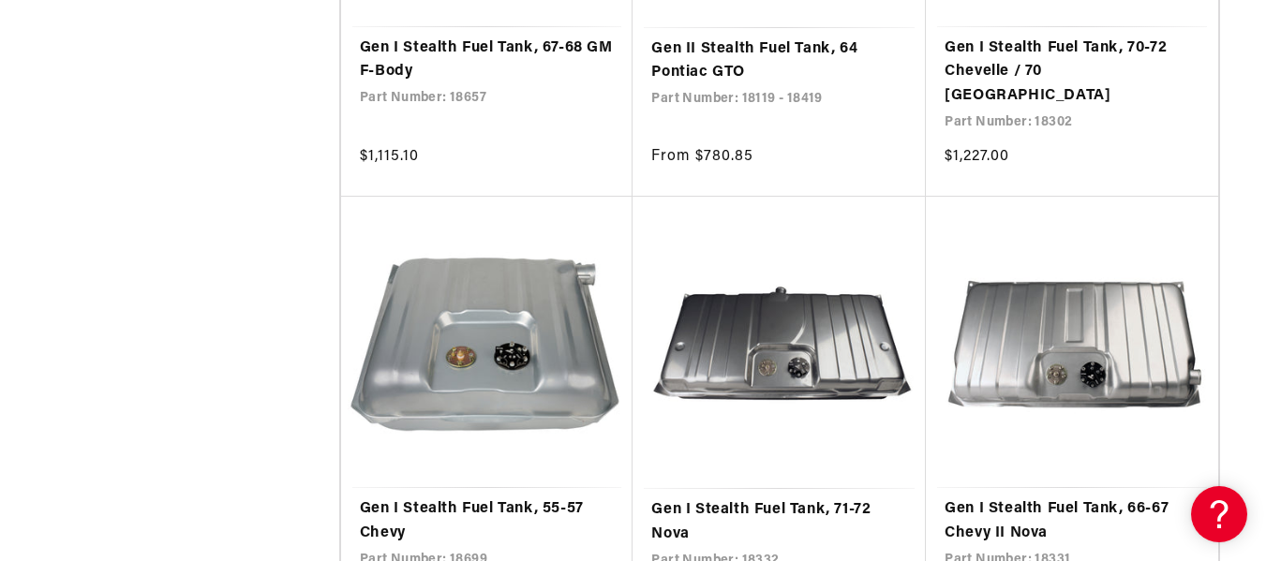
scroll to position [7121, 0]
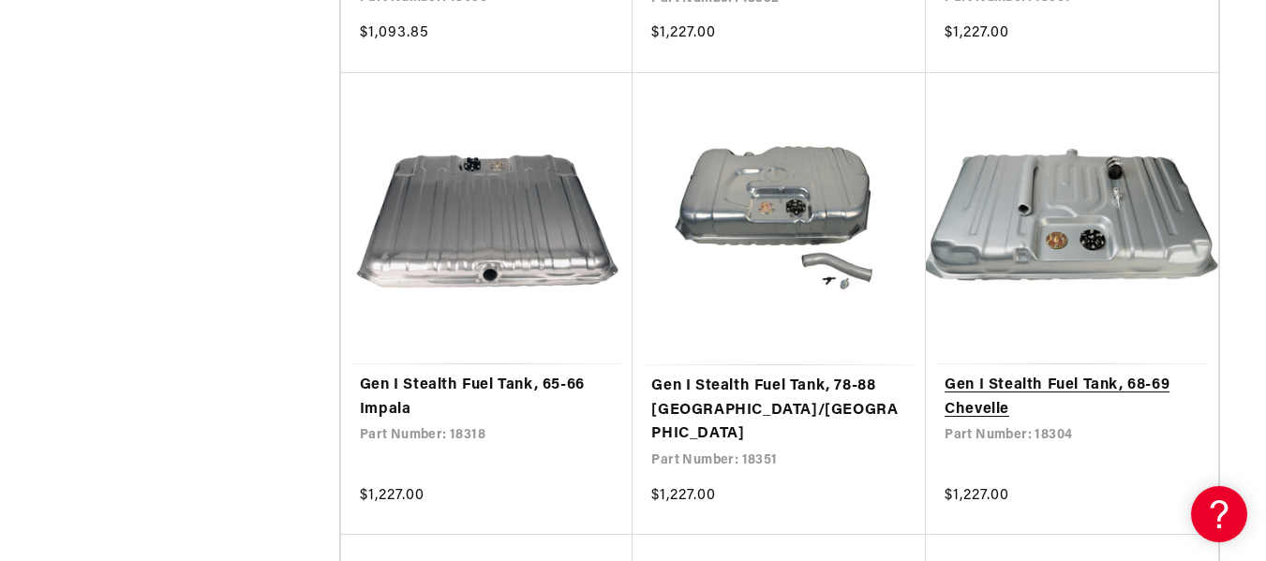
scroll to position [7683, 0]
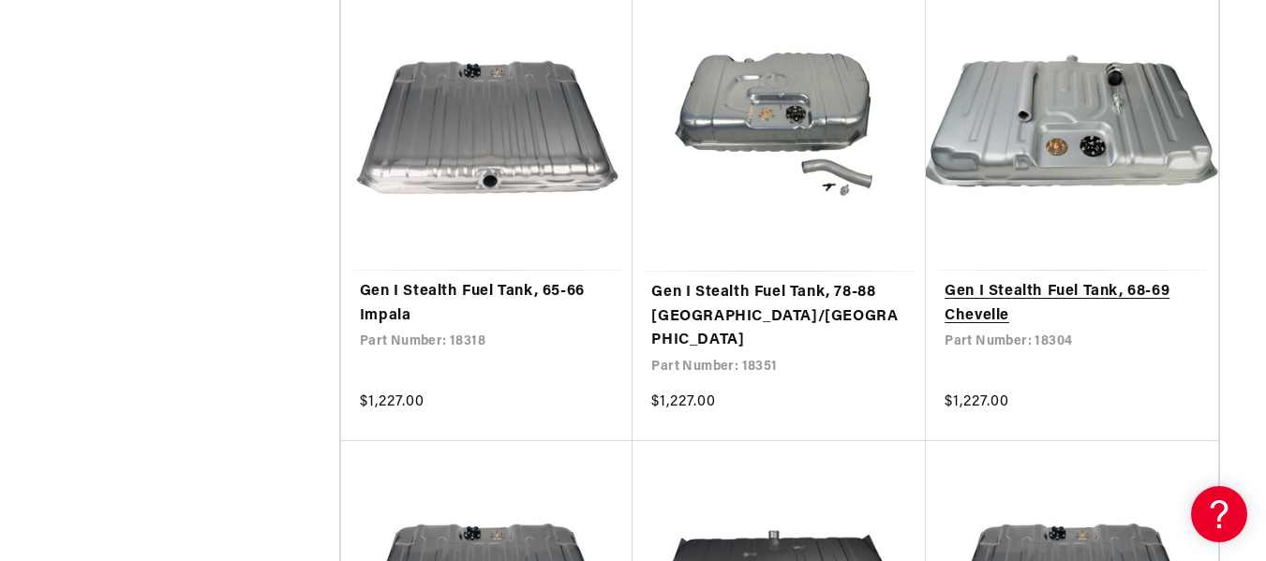
click at [1078, 280] on link "Gen I Stealth Fuel Tank, 68-69 Chevelle" at bounding box center [1071, 304] width 255 height 48
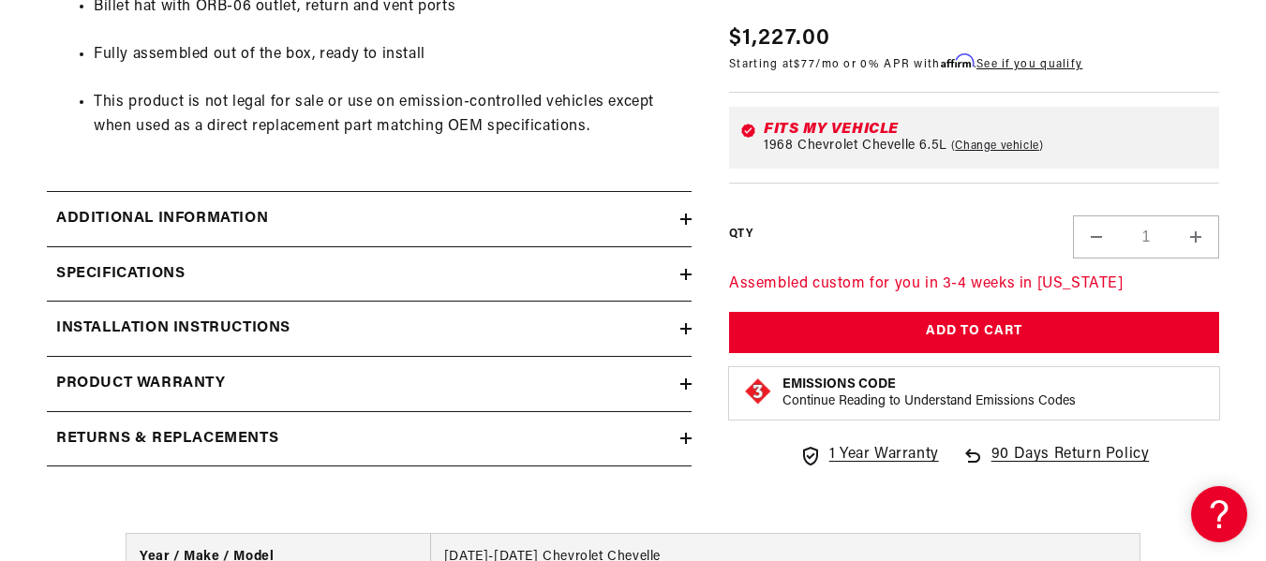
scroll to position [1405, 0]
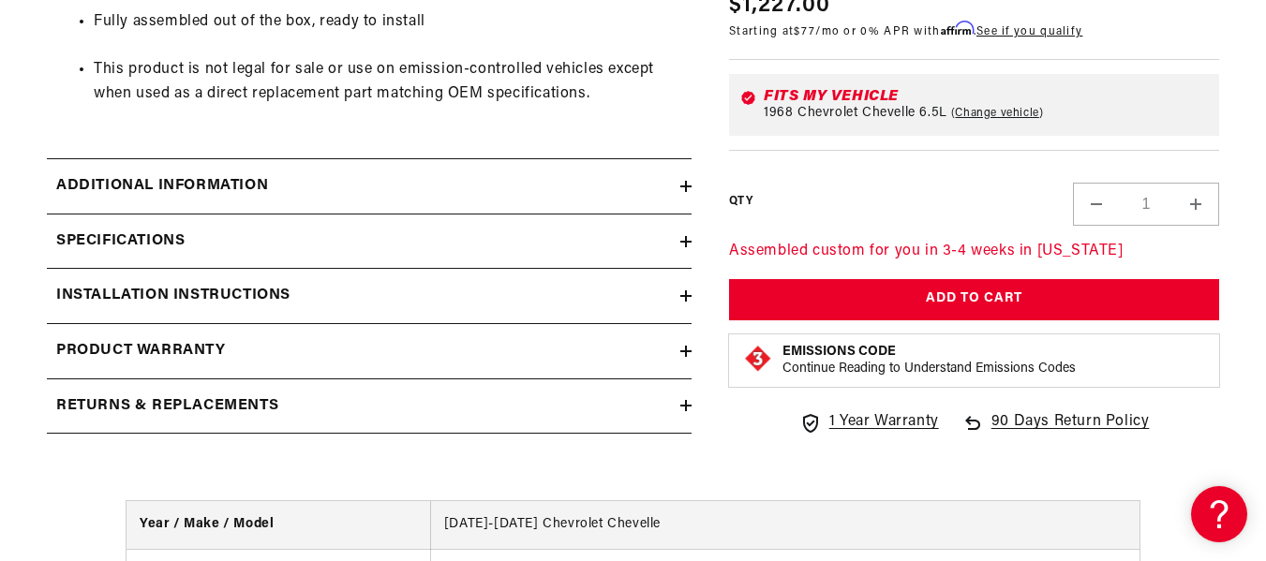
click at [209, 235] on div "Specifications" at bounding box center [363, 242] width 633 height 24
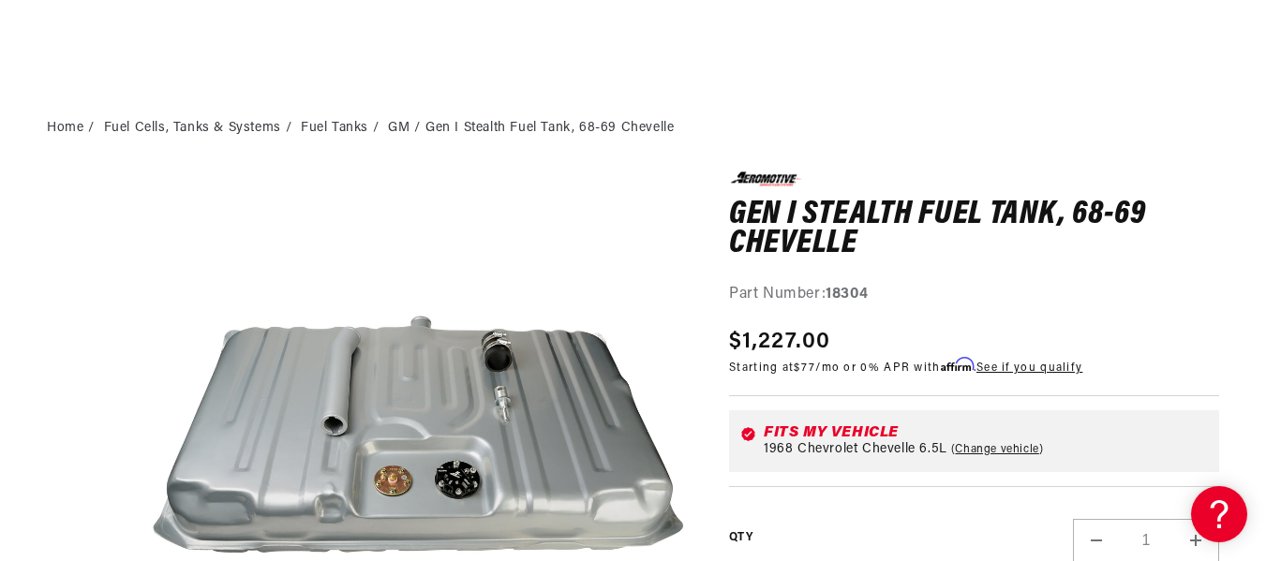
scroll to position [281, 0]
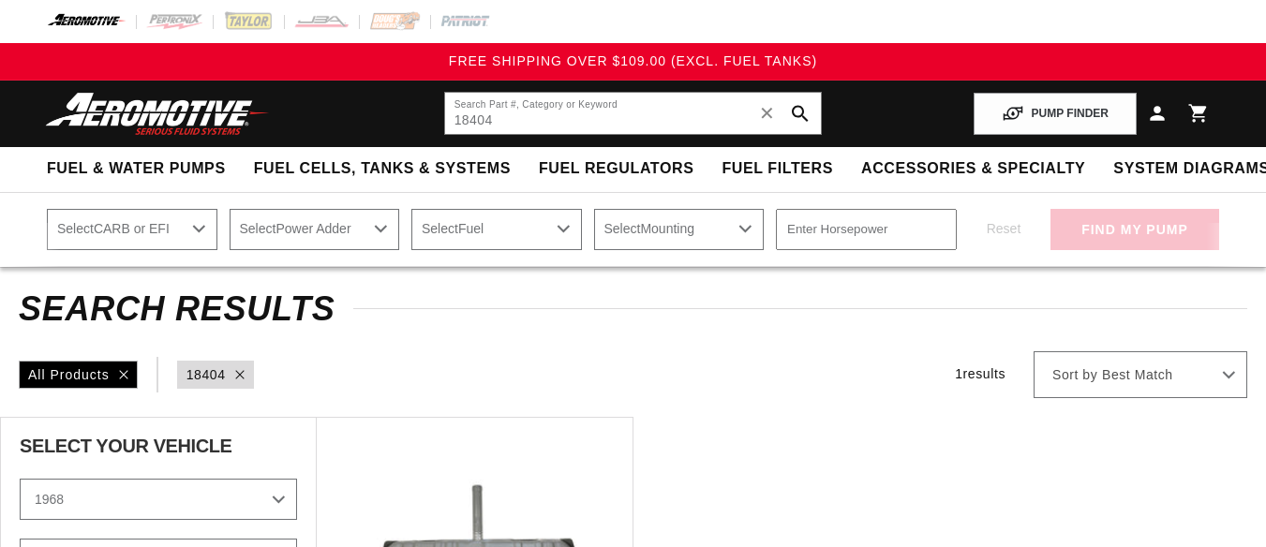
select select "1968"
select select "Chevrolet"
select select "Chevelle"
select select "6.5L"
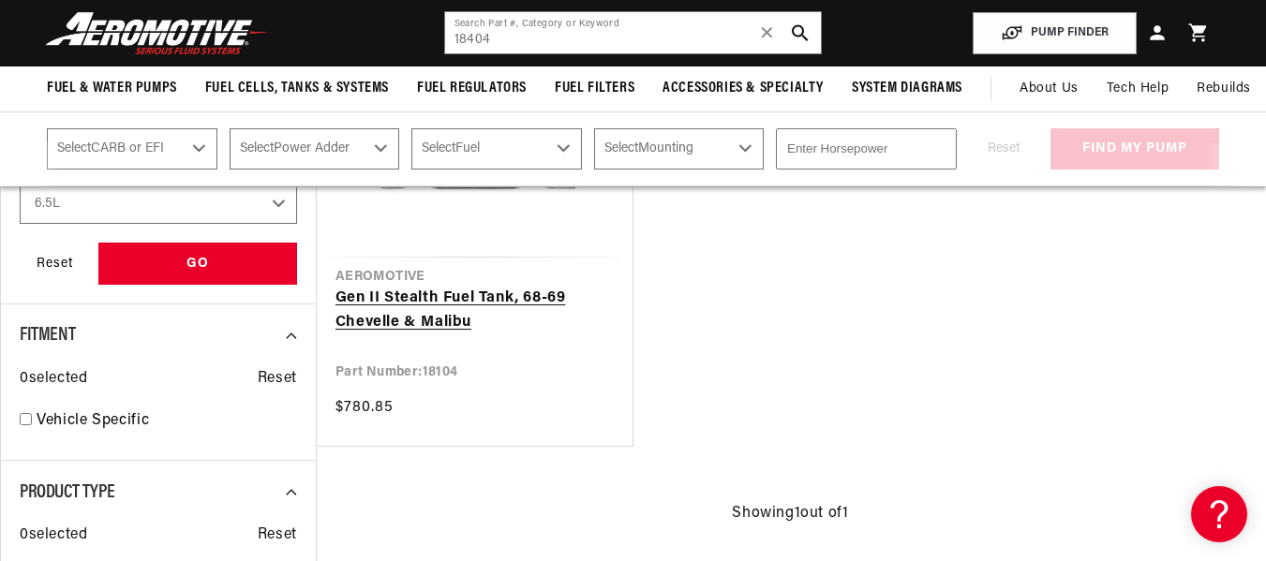
scroll to position [468, 0]
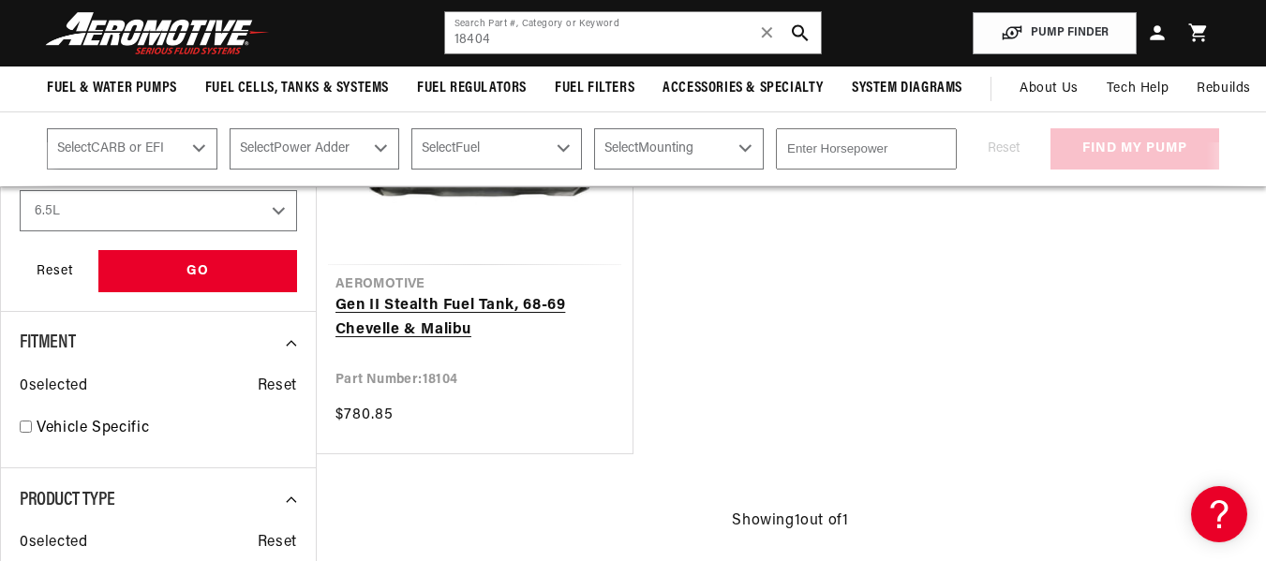
click at [413, 303] on link "Gen II Stealth Fuel Tank, 68-69 Chevelle & Malibu" at bounding box center [474, 318] width 278 height 48
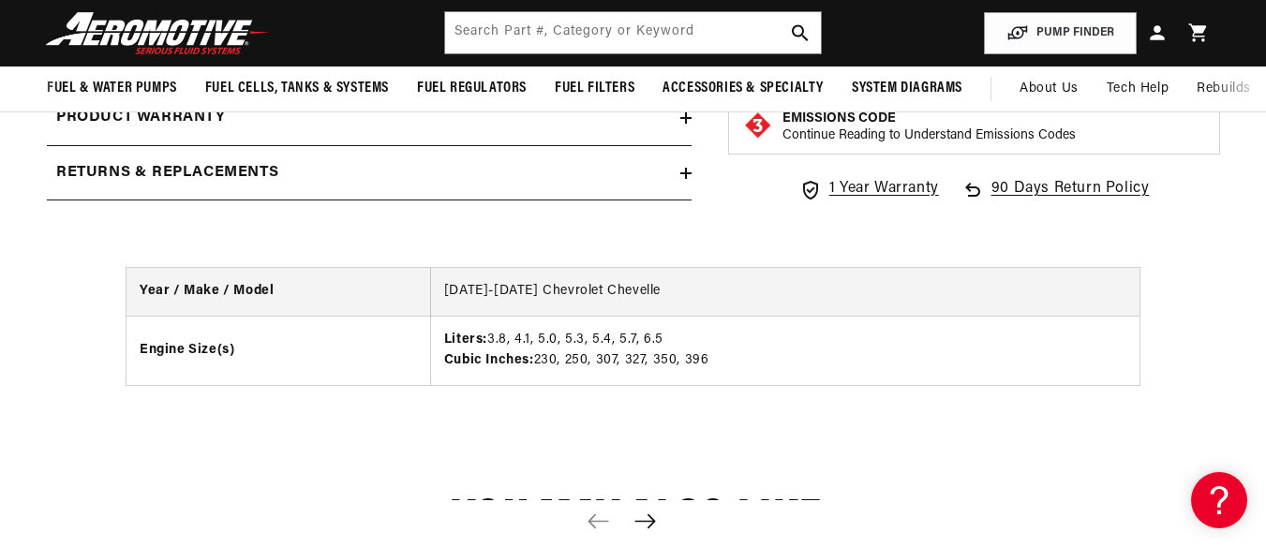
scroll to position [1499, 0]
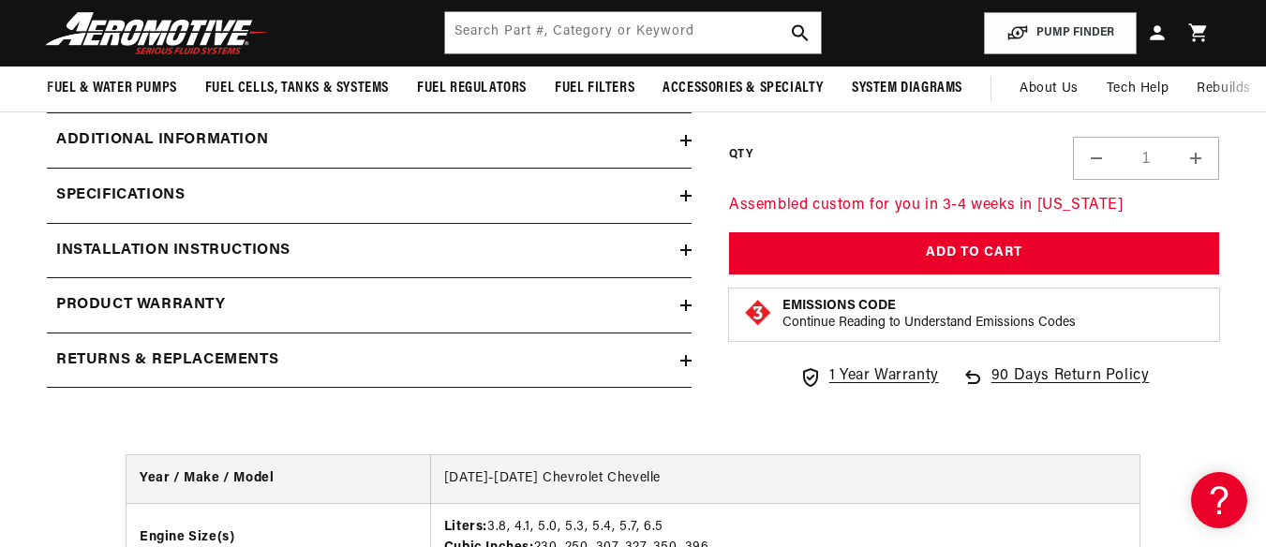
click at [194, 195] on div "Specifications" at bounding box center [363, 196] width 633 height 24
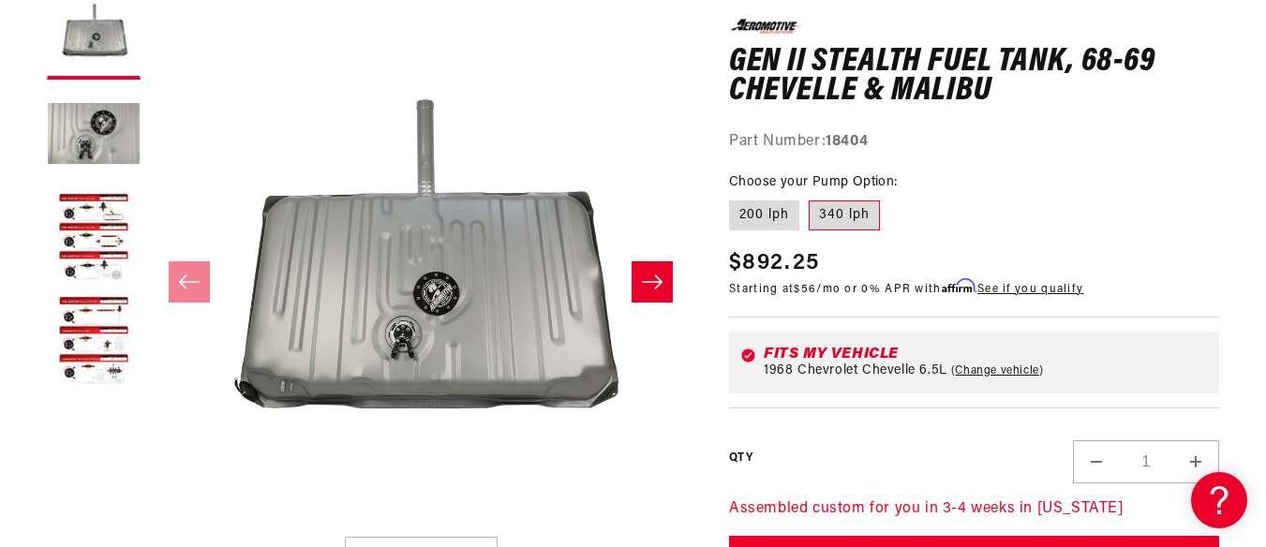
scroll to position [281, 0]
